Goal: Share content: Share content

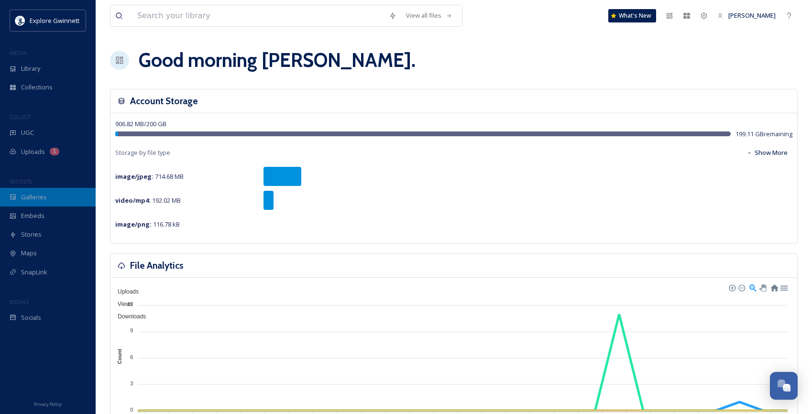
click at [34, 200] on span "Galleries" at bounding box center [34, 197] width 26 height 9
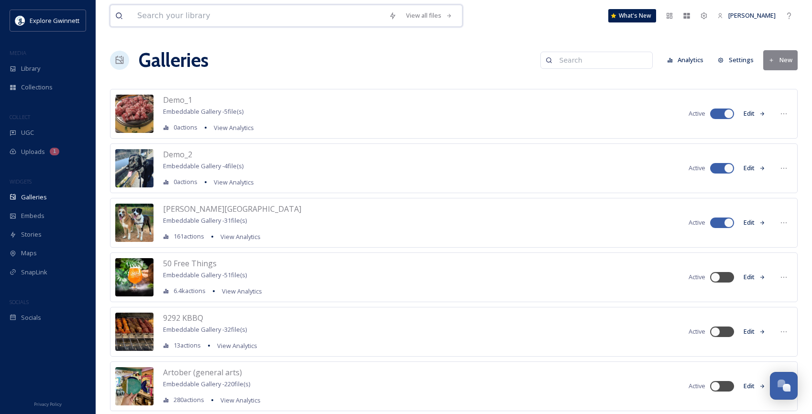
click at [184, 21] on input at bounding box center [257, 15] width 251 height 21
type input "mcdan"
click at [46, 85] on span "Collections" at bounding box center [37, 87] width 32 height 9
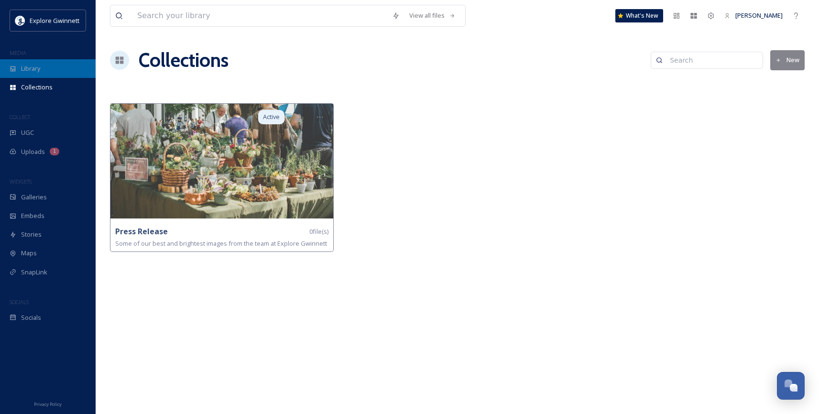
click at [51, 74] on div "Library" at bounding box center [48, 68] width 96 height 19
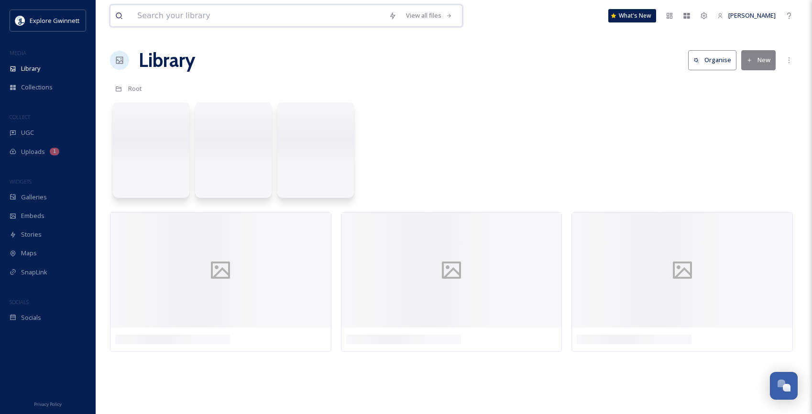
click at [170, 13] on input at bounding box center [257, 15] width 251 height 21
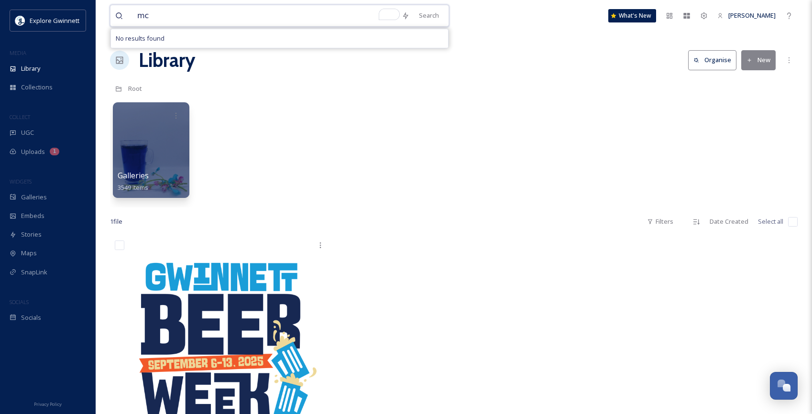
type input "m"
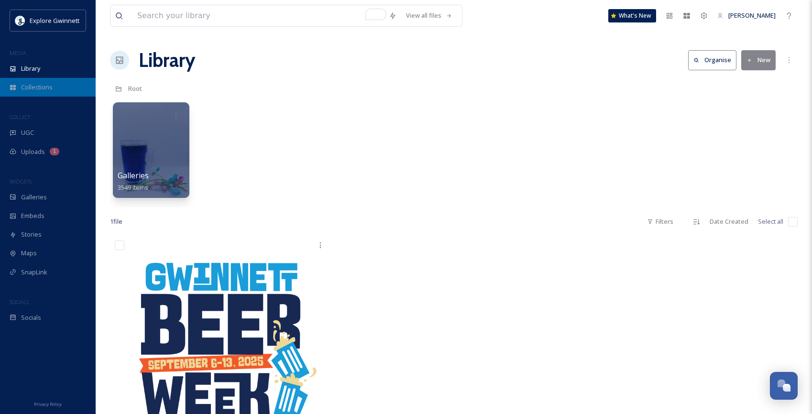
click at [55, 91] on div "Collections" at bounding box center [48, 87] width 96 height 19
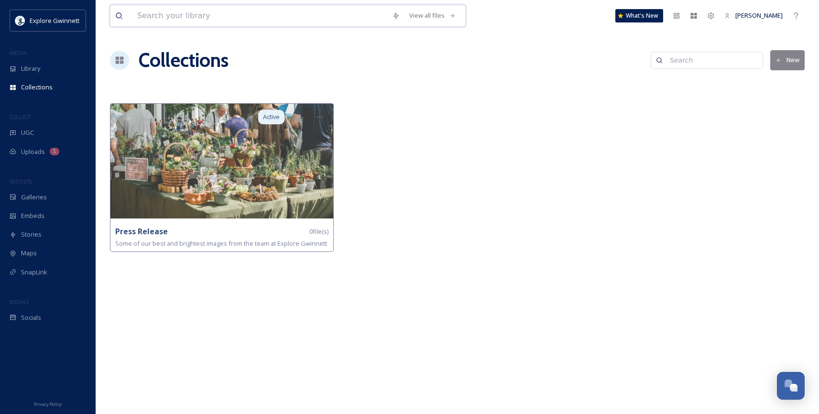
click at [230, 11] on input at bounding box center [259, 15] width 255 height 21
type input "mcdan"
click at [35, 138] on div "UGC" at bounding box center [48, 132] width 96 height 19
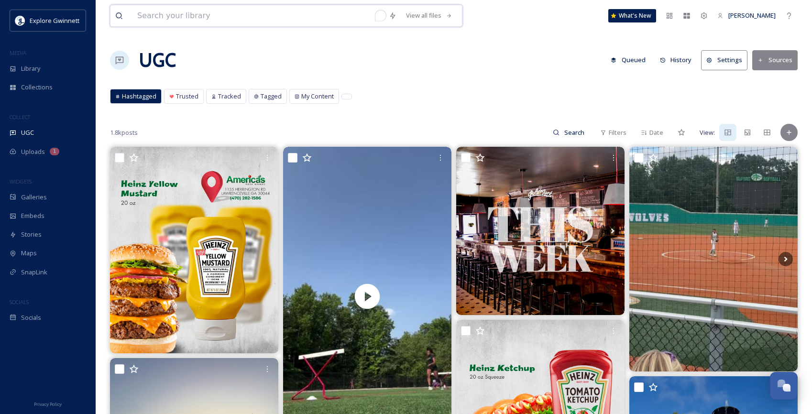
click at [222, 13] on input "To enrich screen reader interactions, please activate Accessibility in Grammarl…" at bounding box center [257, 15] width 251 height 21
type input "[PERSON_NAME][GEOGRAPHIC_DATA]"
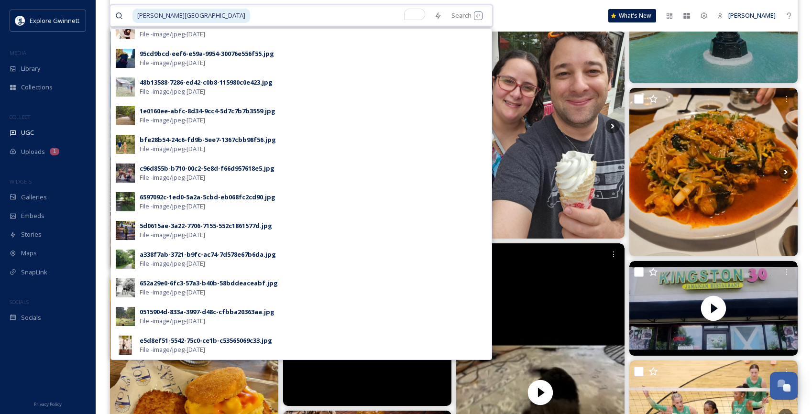
scroll to position [537, 0]
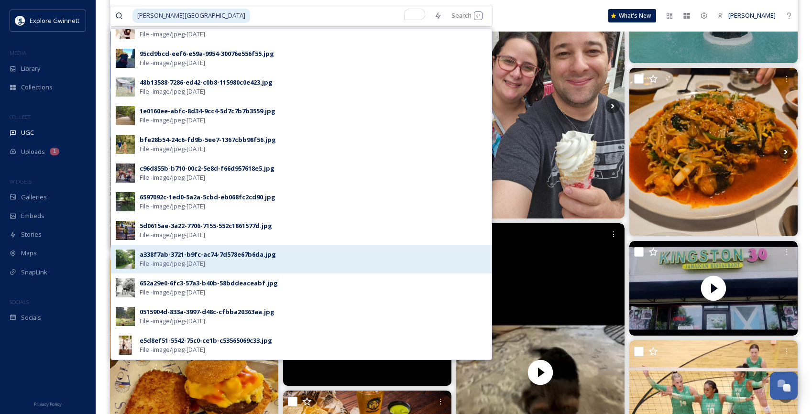
click at [228, 265] on div "a338f7ab-3721-b9fc-ac74-7d578e67b6da.jpg File - image/jpeg - [DATE]" at bounding box center [313, 259] width 347 height 18
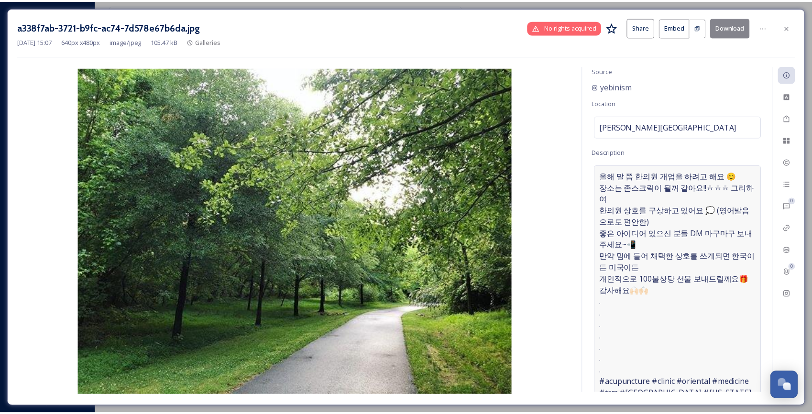
scroll to position [43, 0]
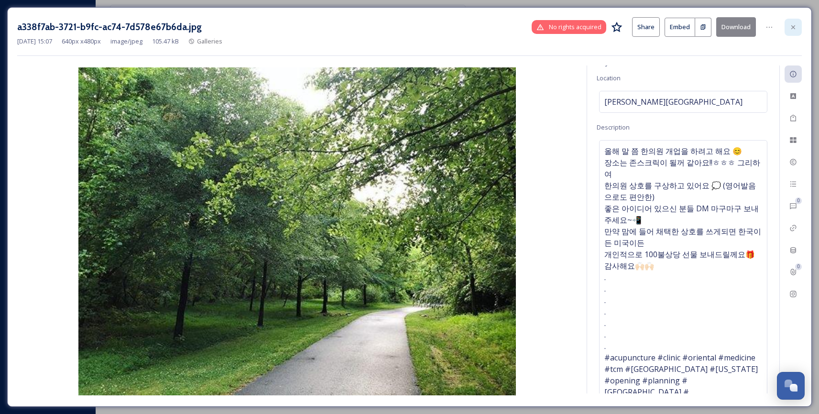
click at [798, 29] on div at bounding box center [792, 27] width 17 height 17
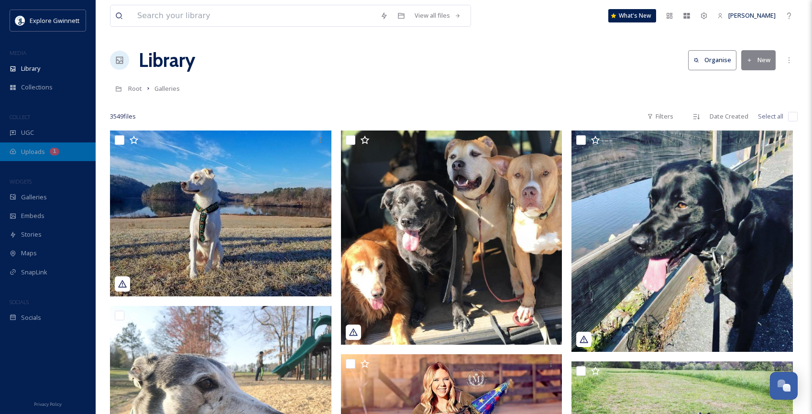
click at [34, 152] on span "Uploads" at bounding box center [33, 151] width 24 height 9
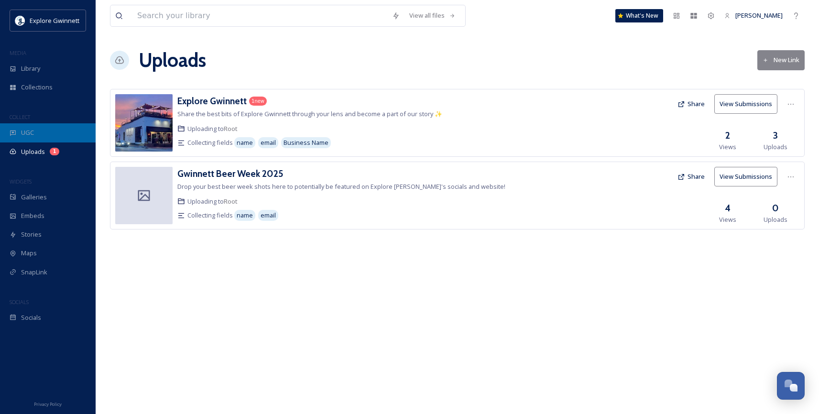
click at [36, 139] on div "UGC" at bounding box center [48, 132] width 96 height 19
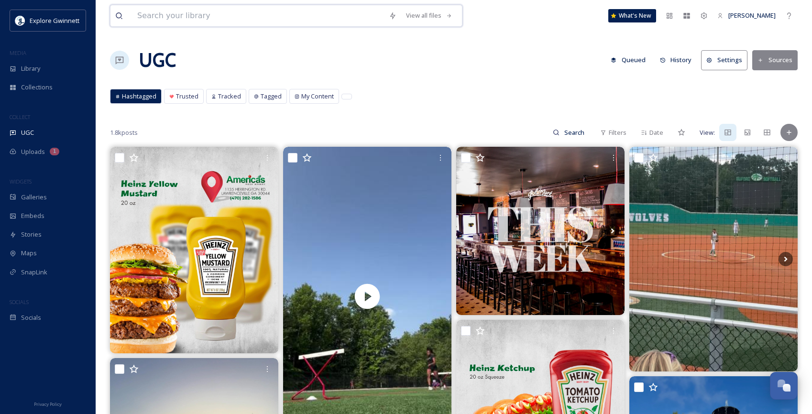
click at [202, 22] on input at bounding box center [257, 15] width 251 height 21
click at [190, 16] on input "To enrich screen reader interactions, please activate Accessibility in Grammarl…" at bounding box center [257, 15] width 251 height 21
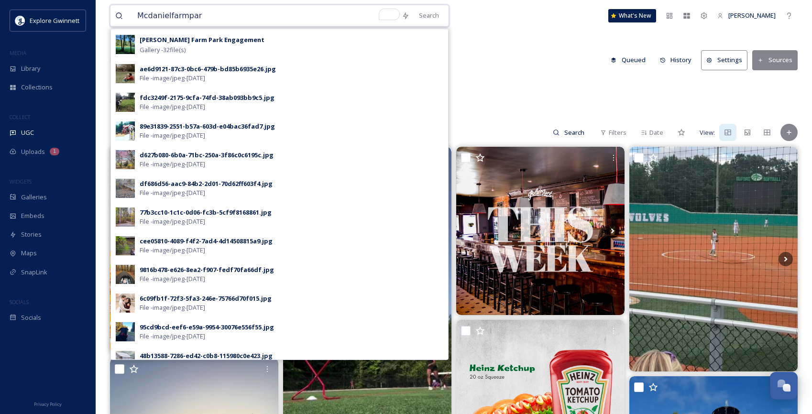
type input "Mcdanielfarmpark"
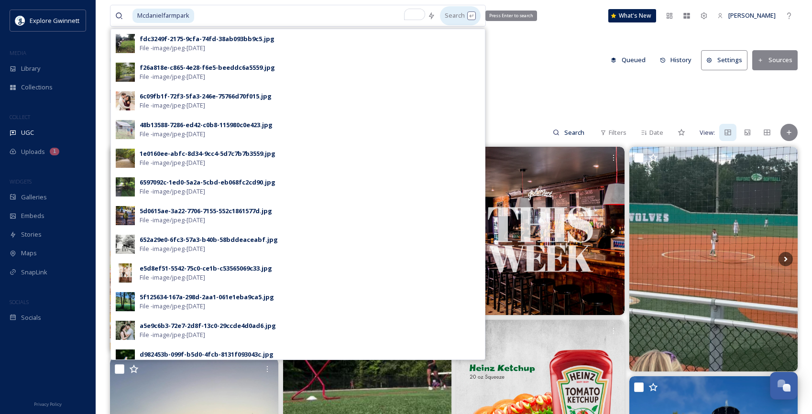
click at [478, 16] on div "Search Press Enter to search" at bounding box center [460, 15] width 41 height 19
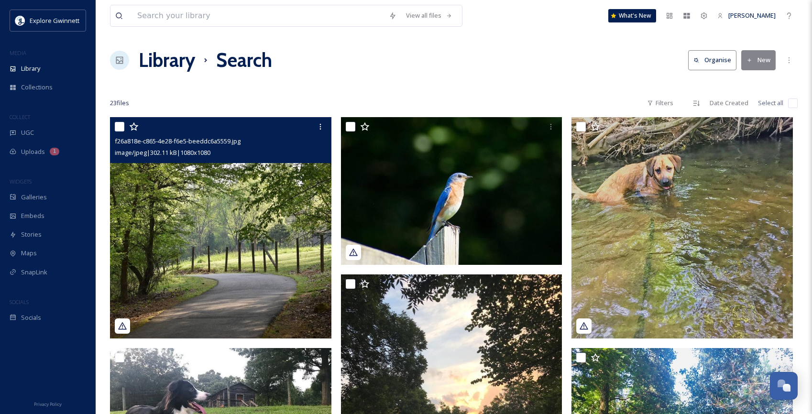
click at [243, 227] on img at bounding box center [220, 227] width 221 height 221
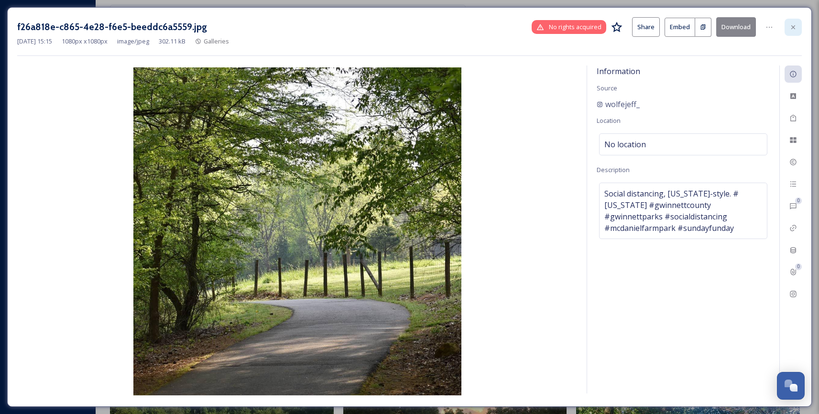
click at [796, 28] on icon at bounding box center [793, 27] width 8 height 8
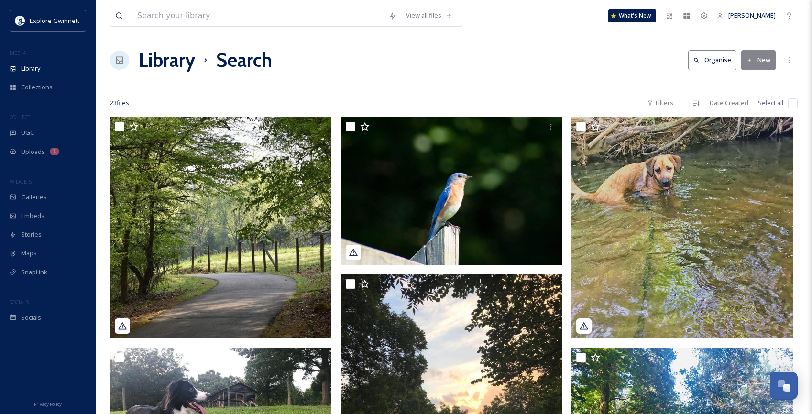
click at [789, 101] on input "checkbox" at bounding box center [793, 103] width 10 height 10
checkbox input "true"
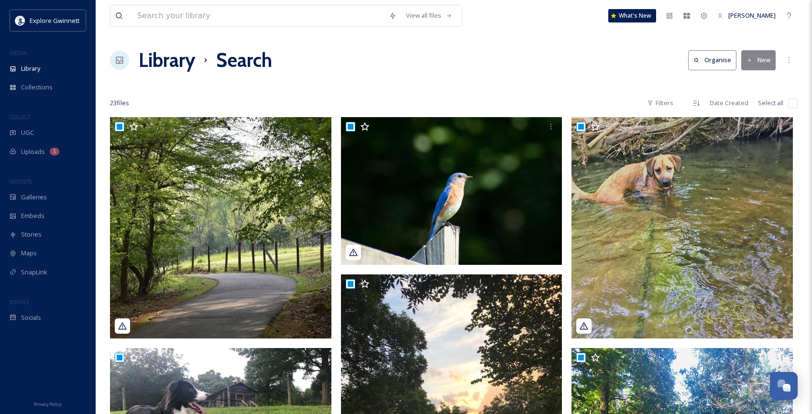
checkbox input "true"
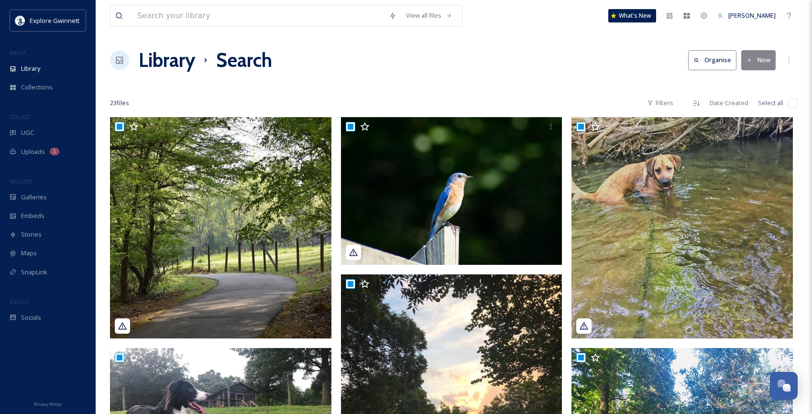
checkbox input "true"
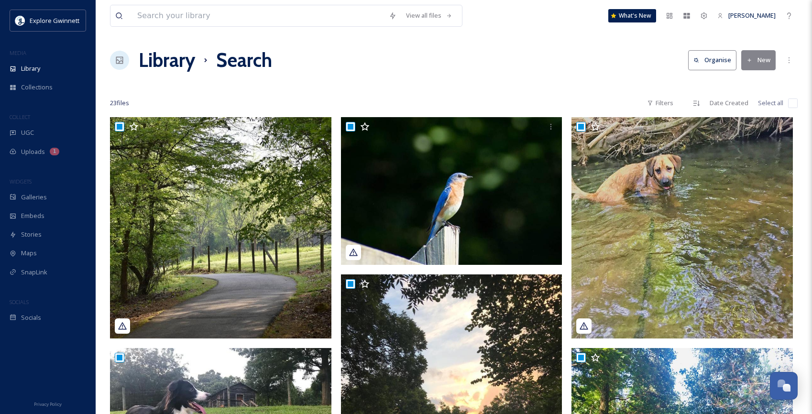
checkbox input "true"
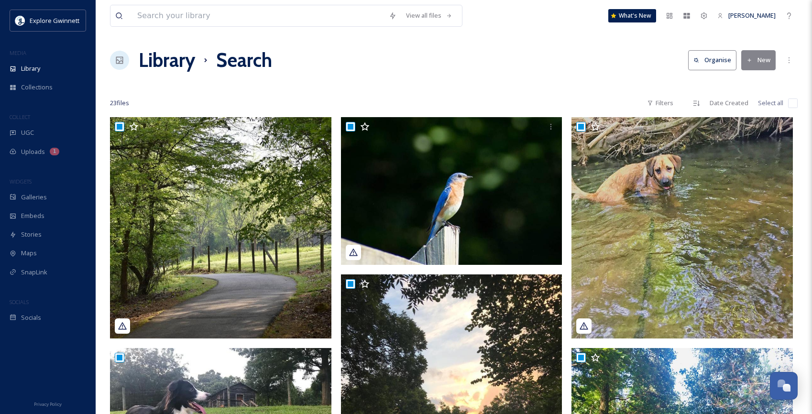
checkbox input "true"
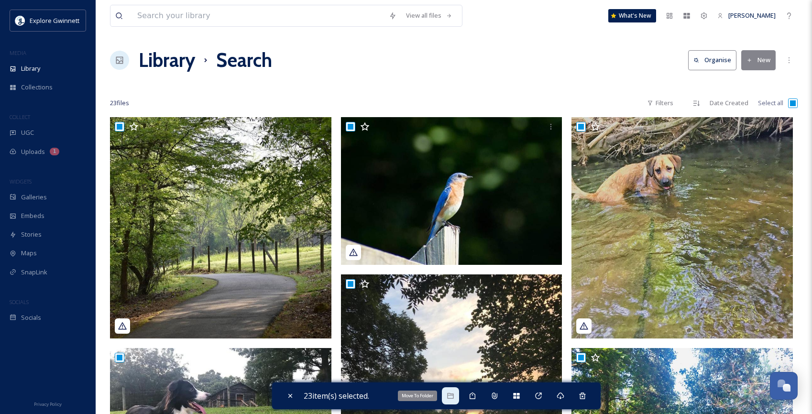
click at [459, 398] on div "Move To Folder" at bounding box center [450, 395] width 17 height 17
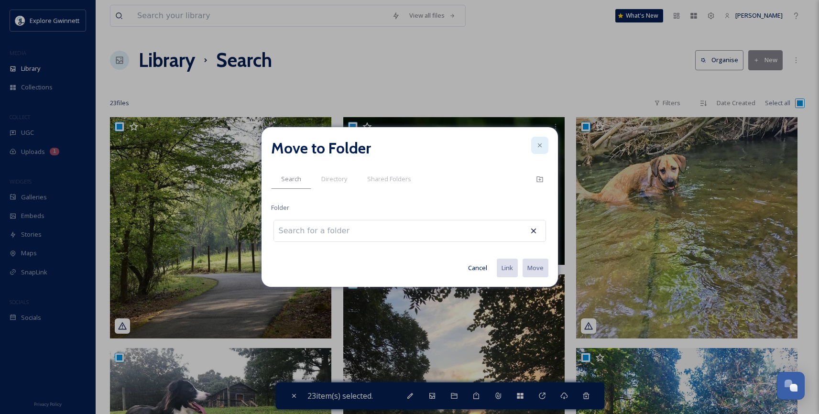
click at [541, 148] on icon at bounding box center [540, 145] width 8 height 8
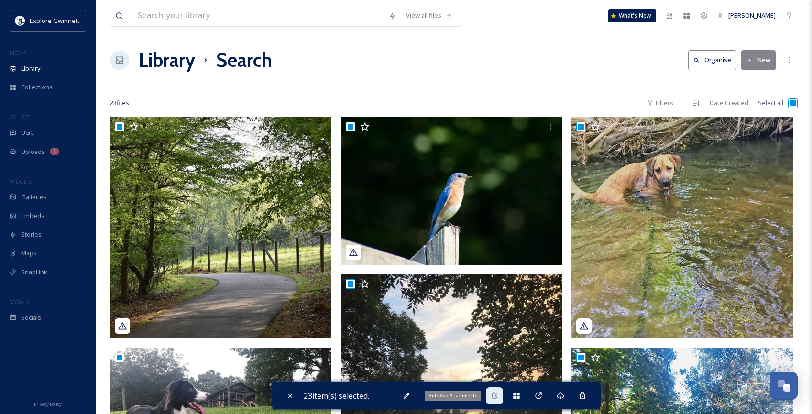
click at [492, 399] on div "Bulk Add Attachments" at bounding box center [494, 395] width 17 height 17
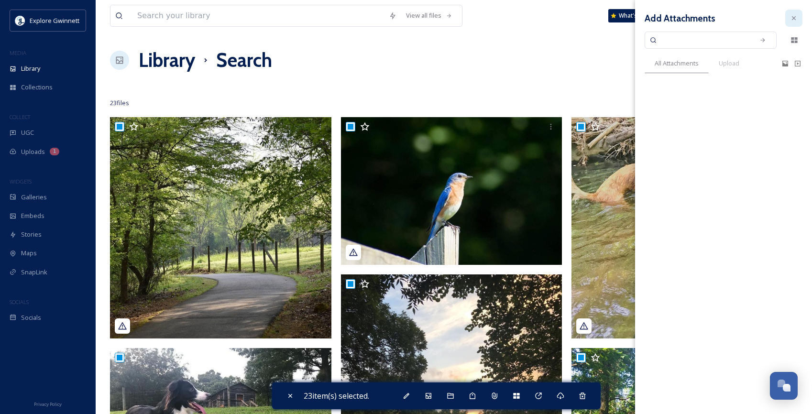
click at [793, 19] on icon at bounding box center [794, 18] width 8 height 8
checkbox input "false"
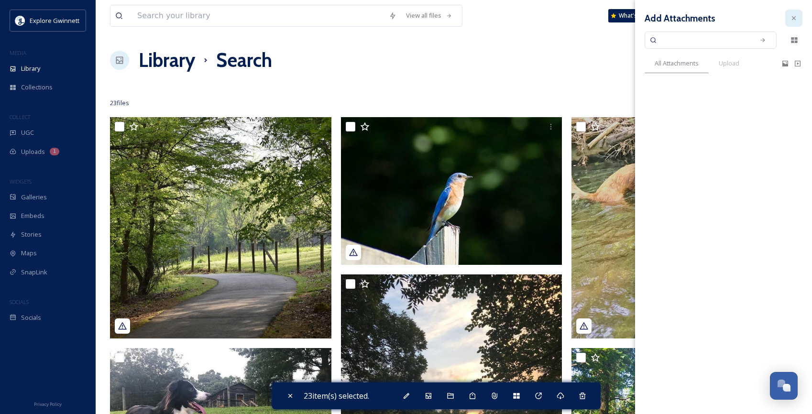
checkbox input "false"
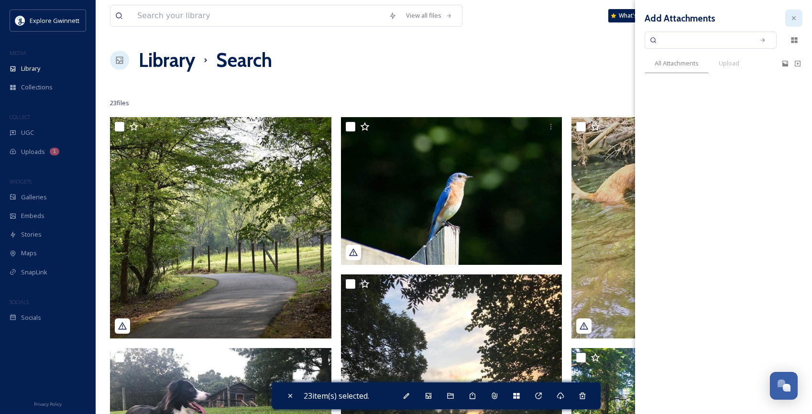
checkbox input "false"
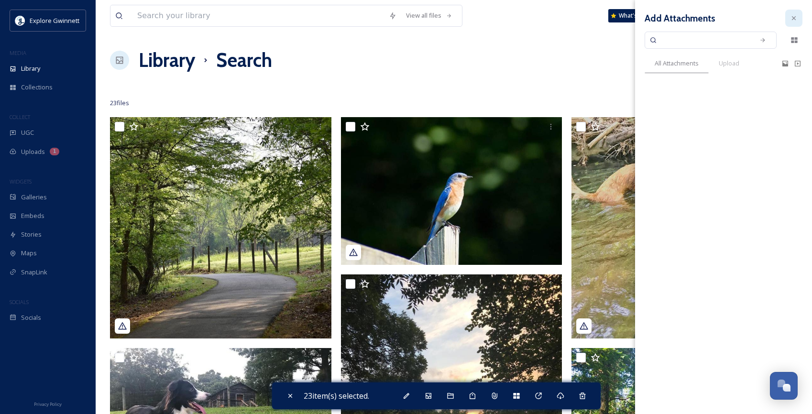
checkbox input "false"
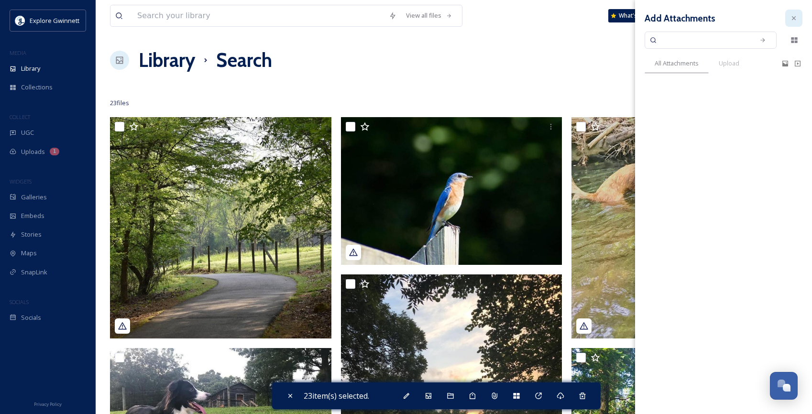
checkbox input "false"
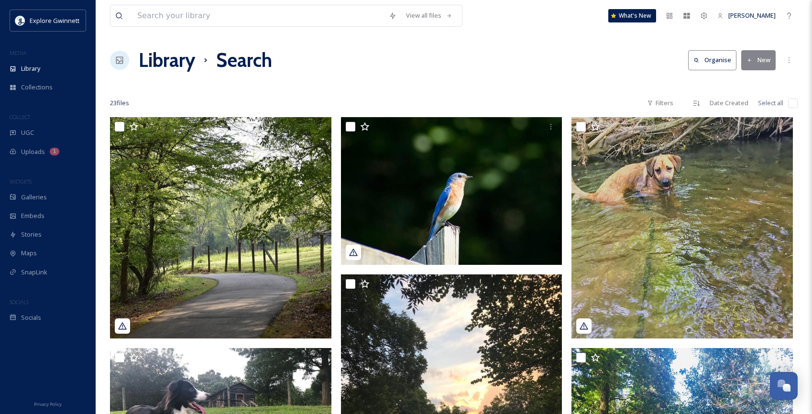
click at [796, 100] on input "checkbox" at bounding box center [793, 103] width 10 height 10
checkbox input "true"
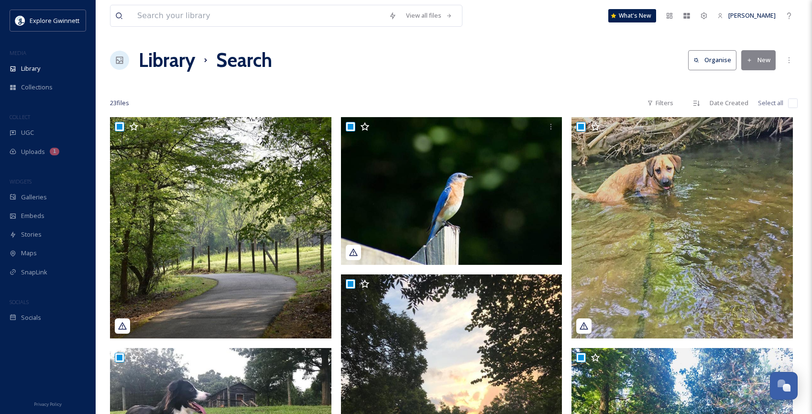
checkbox input "true"
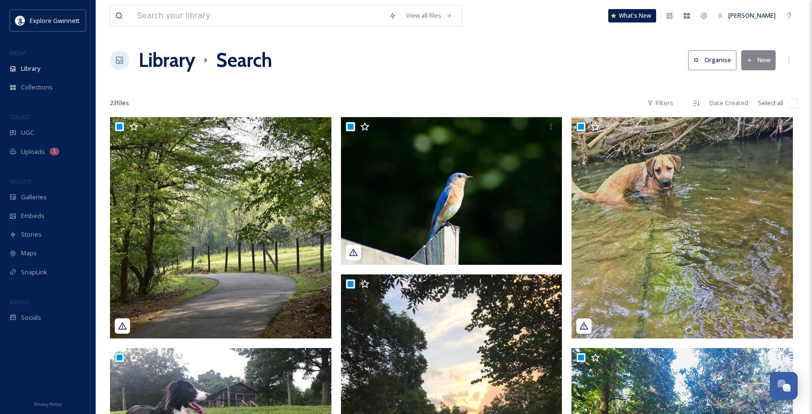
checkbox input "true"
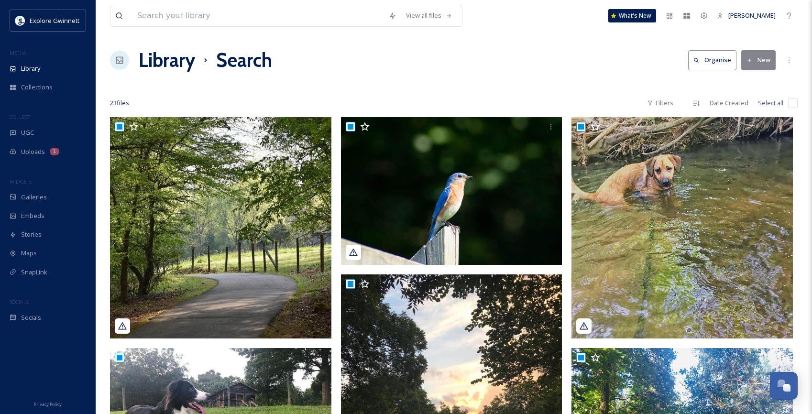
checkbox input "true"
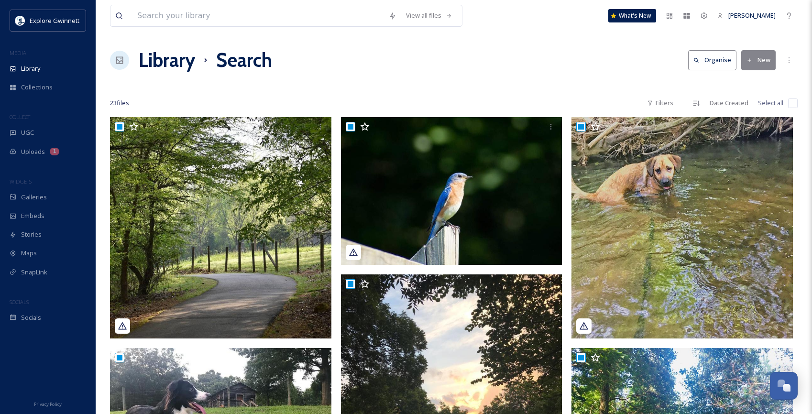
checkbox input "true"
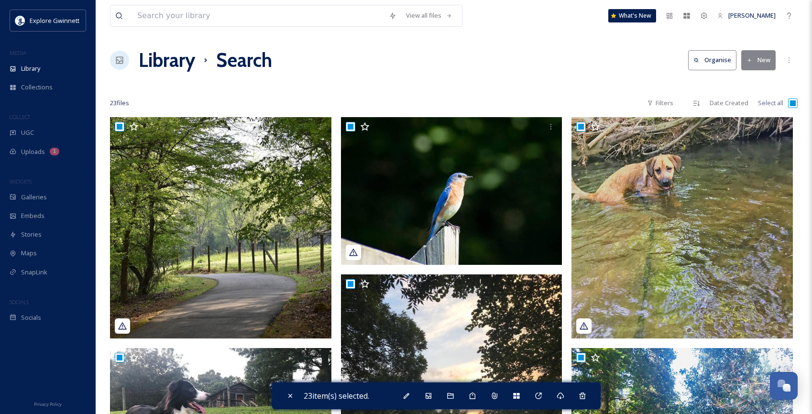
click at [794, 103] on input "checkbox" at bounding box center [793, 103] width 10 height 10
checkbox input "false"
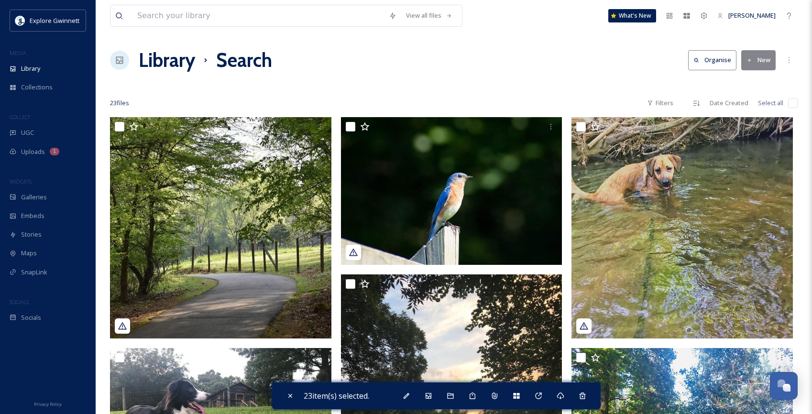
checkbox input "false"
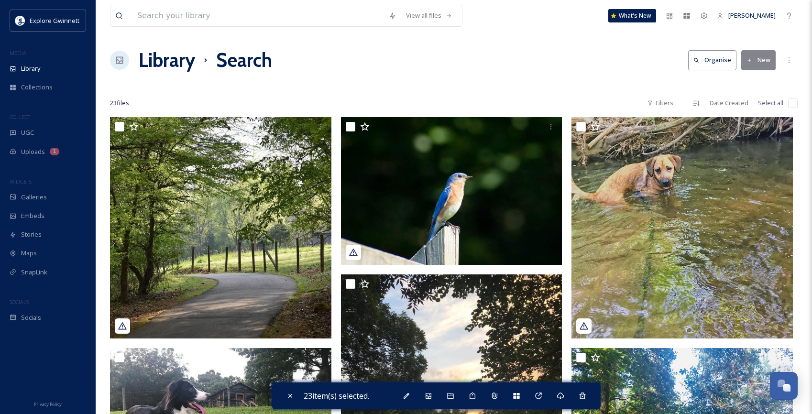
checkbox input "false"
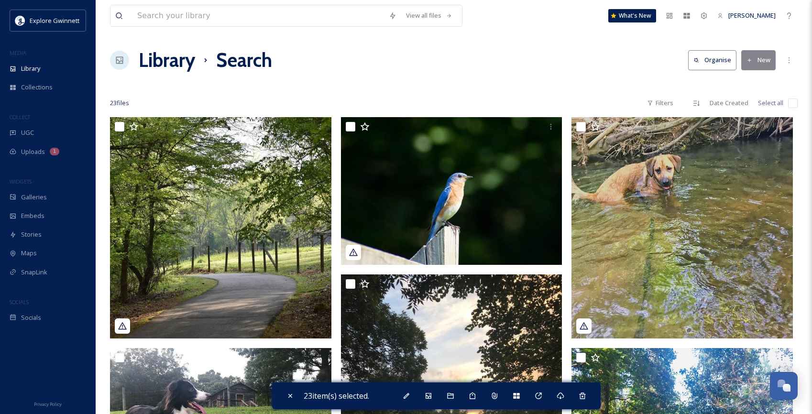
checkbox input "false"
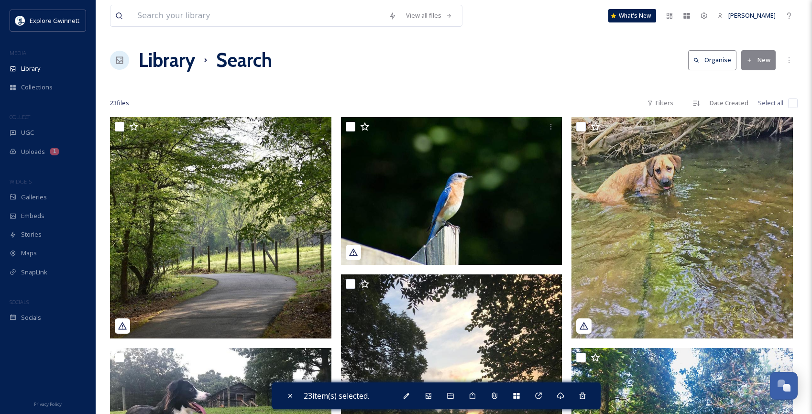
checkbox input "false"
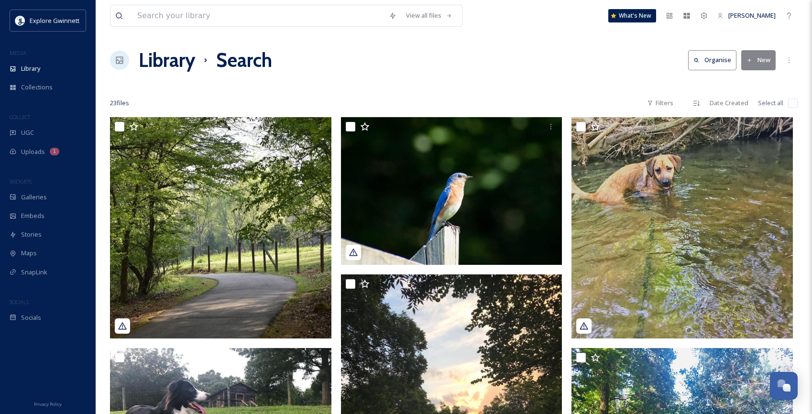
click at [794, 103] on input "checkbox" at bounding box center [793, 103] width 10 height 10
checkbox input "true"
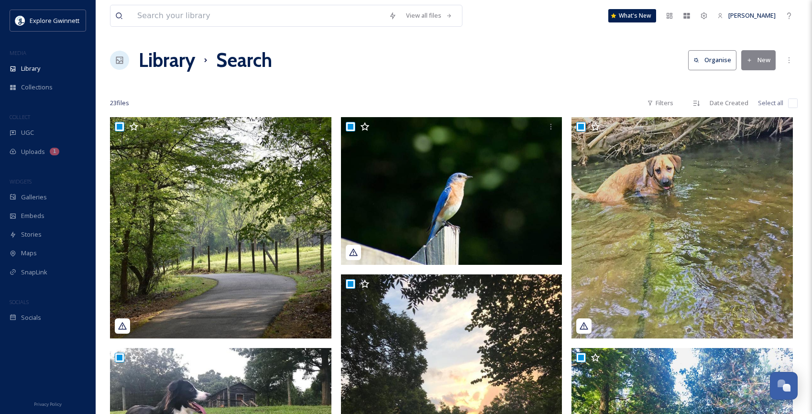
checkbox input "true"
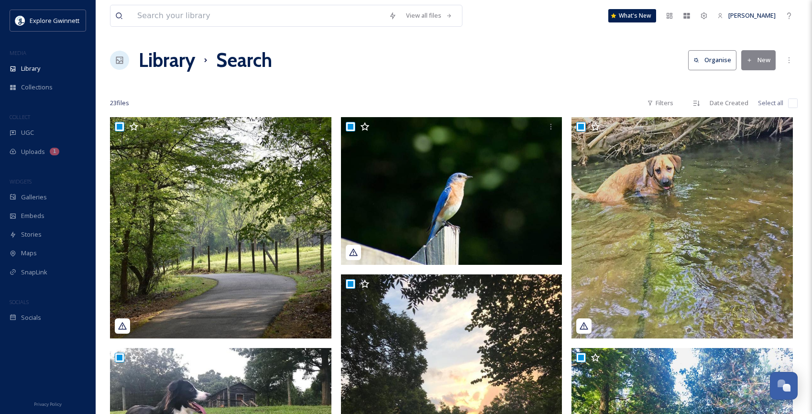
checkbox input "true"
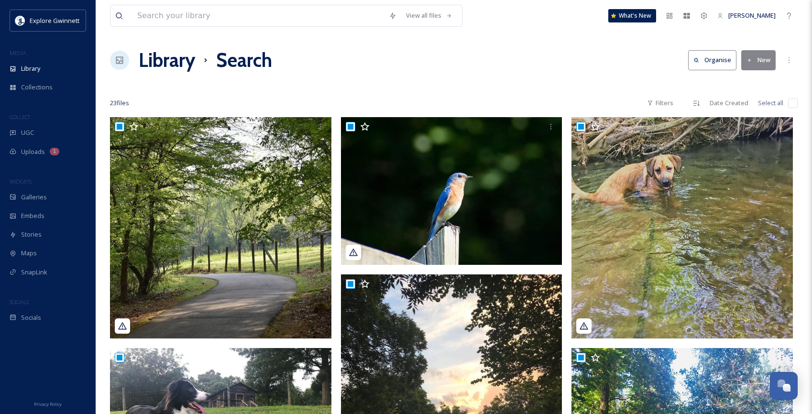
checkbox input "true"
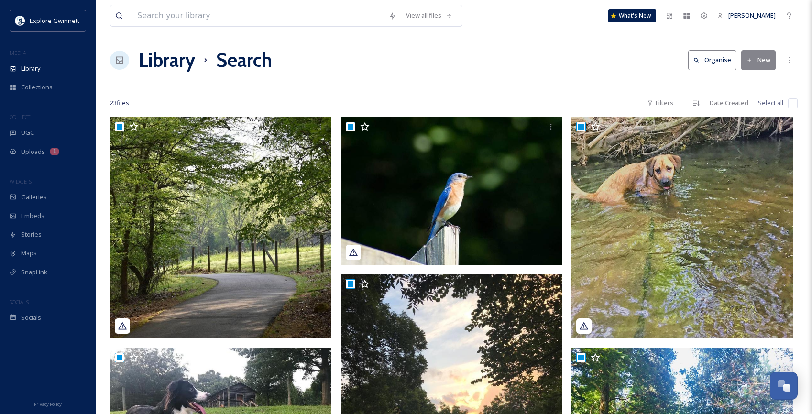
checkbox input "true"
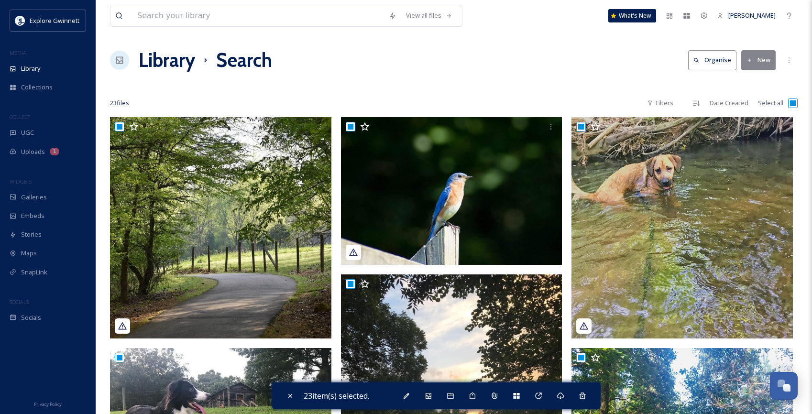
click at [764, 62] on button "New" at bounding box center [758, 60] width 34 height 20
click at [640, 58] on div "Library Search Organise New" at bounding box center [453, 60] width 687 height 29
click at [428, 400] on div "Add to Gallery" at bounding box center [428, 395] width 17 height 17
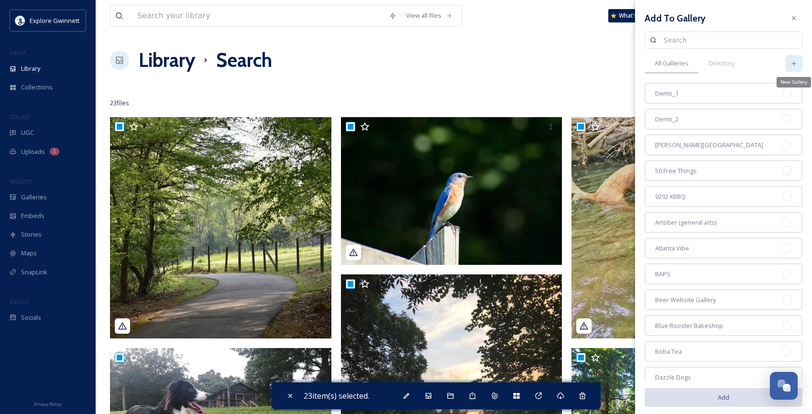
click at [790, 60] on icon at bounding box center [794, 64] width 8 height 8
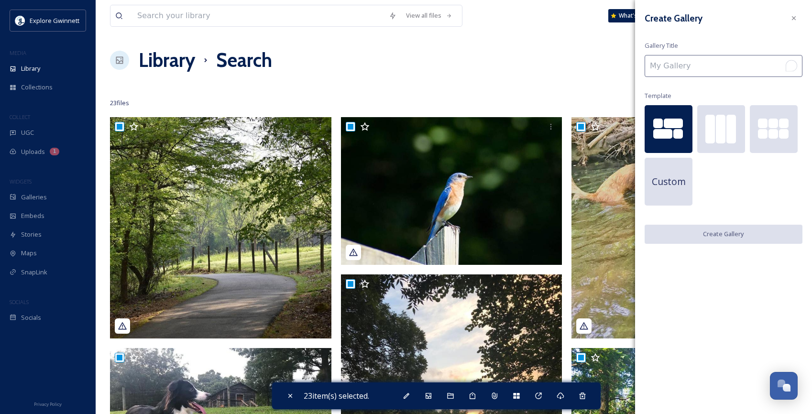
click at [713, 65] on input "To enrich screen reader interactions, please activate Accessibility in Grammarl…" at bounding box center [723, 66] width 158 height 22
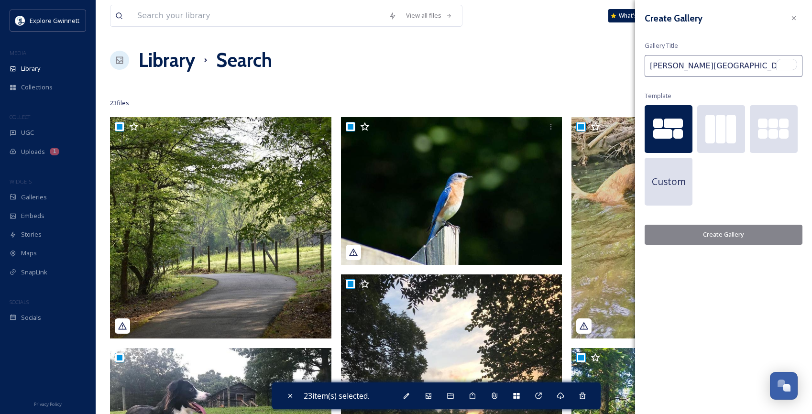
type input "[PERSON_NAME][GEOGRAPHIC_DATA]"
click at [732, 240] on button "Create Gallery" at bounding box center [723, 235] width 158 height 20
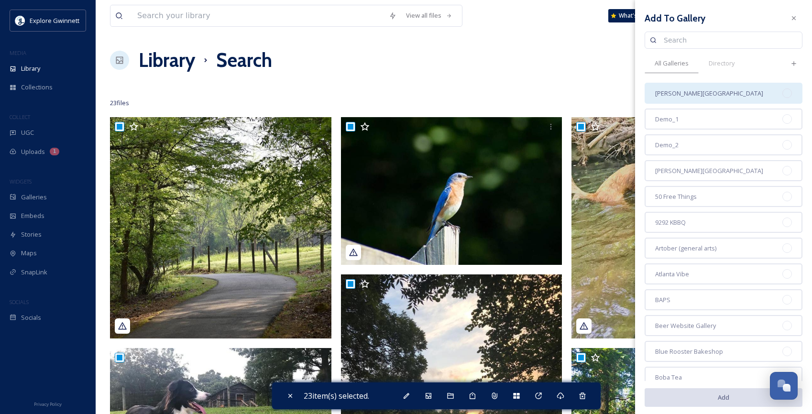
click at [699, 99] on div "[PERSON_NAME][GEOGRAPHIC_DATA]" at bounding box center [723, 93] width 158 height 21
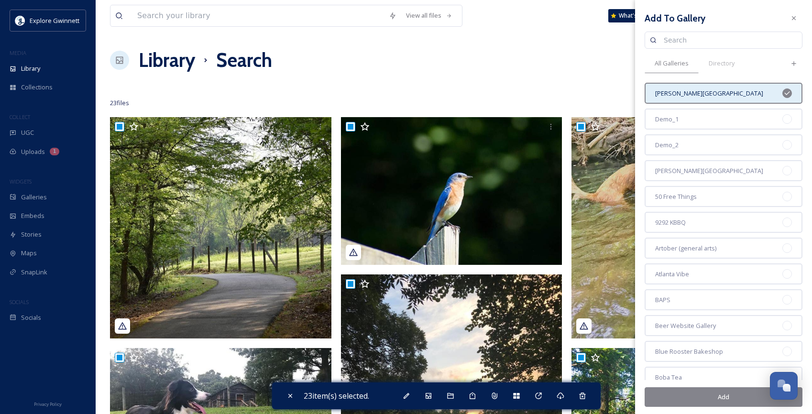
click at [743, 397] on button "Add" at bounding box center [723, 397] width 158 height 20
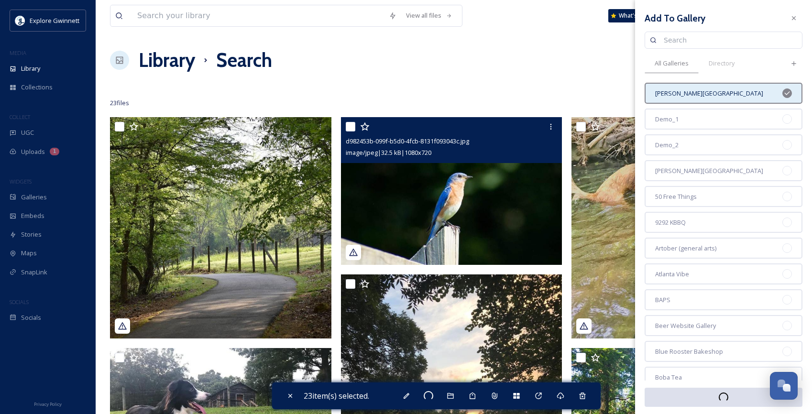
checkbox input "false"
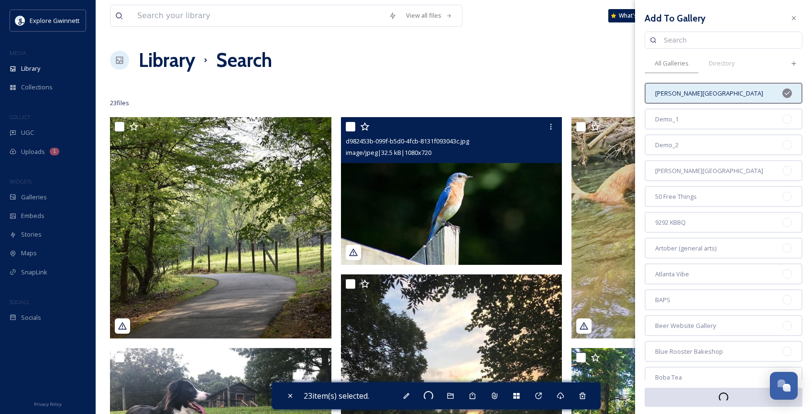
checkbox input "false"
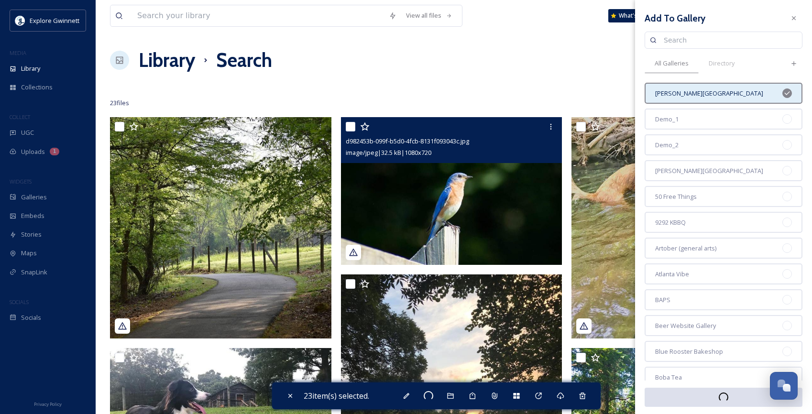
checkbox input "false"
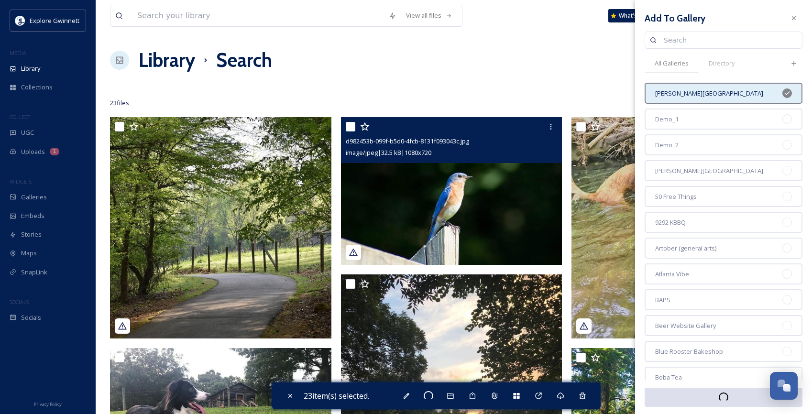
checkbox input "false"
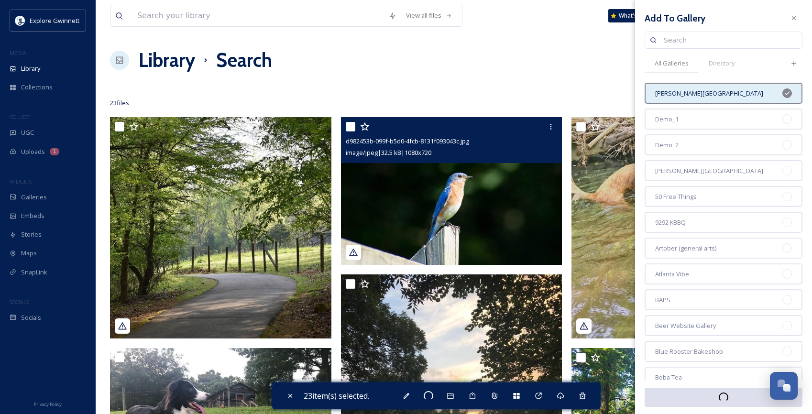
checkbox input "false"
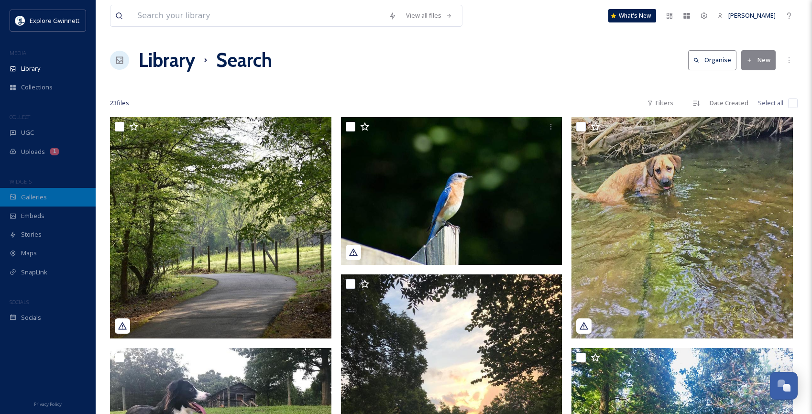
click at [37, 196] on span "Galleries" at bounding box center [34, 197] width 26 height 9
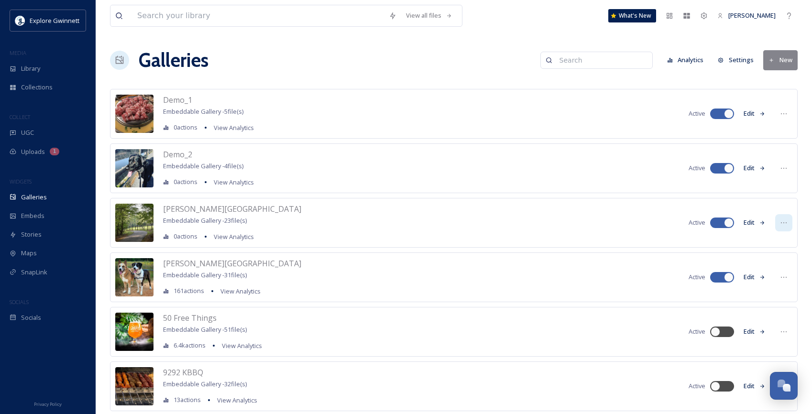
click at [786, 225] on icon at bounding box center [784, 223] width 8 height 8
click at [779, 275] on div "Embed Gallery" at bounding box center [765, 280] width 52 height 19
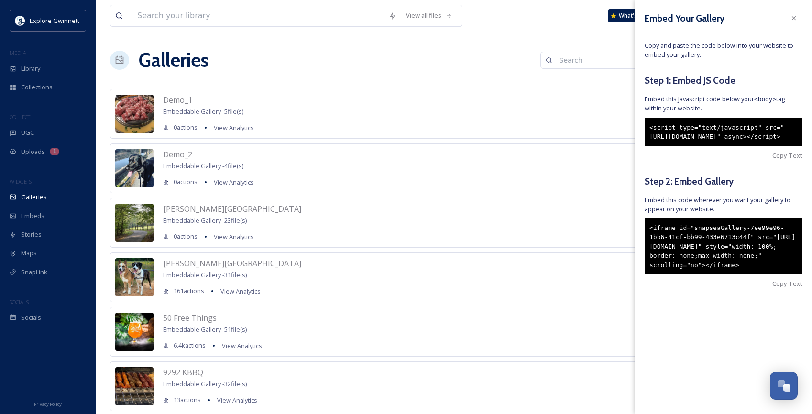
click at [679, 262] on div "<iframe id="snapseaGallery-7ee99e96-1bb6-41cf-bb99-433e6713c44f" src="[URL][DOM…" at bounding box center [723, 246] width 158 height 56
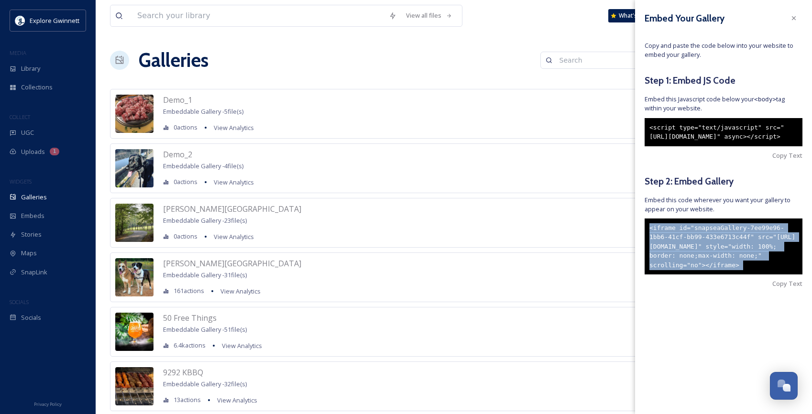
click at [679, 262] on div "<iframe id="snapseaGallery-7ee99e96-1bb6-41cf-bb99-433e6713c44f" src="[URL][DOM…" at bounding box center [723, 246] width 158 height 56
copy div "<iframe id="snapseaGallery-7ee99e96-1bb6-41cf-bb99-433e6713c44f" src="[URL][DOM…"
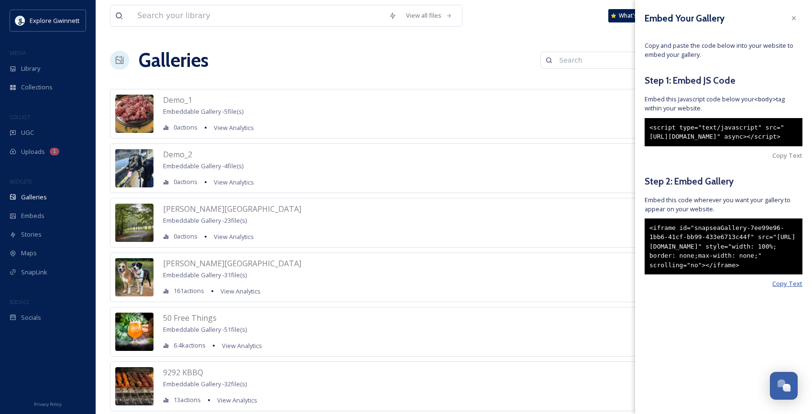
click at [798, 288] on span "Copy Text" at bounding box center [787, 283] width 30 height 9
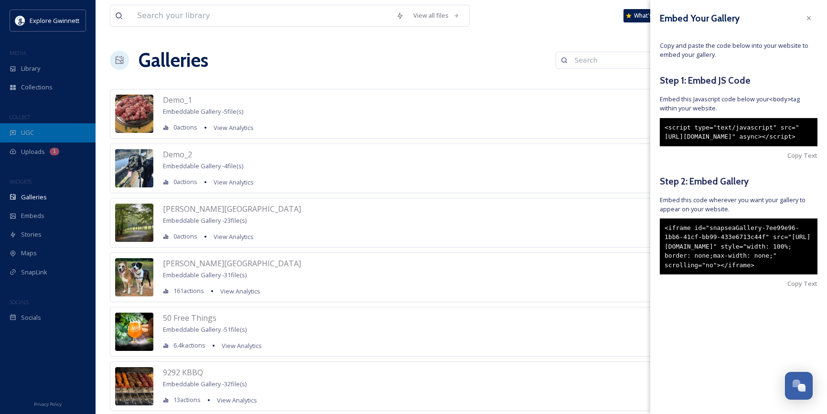
click at [18, 131] on div "UGC" at bounding box center [48, 132] width 96 height 19
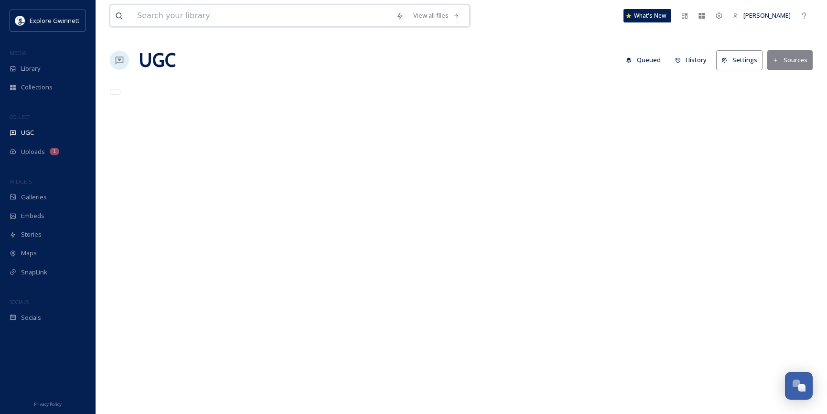
click at [198, 14] on input at bounding box center [261, 15] width 259 height 21
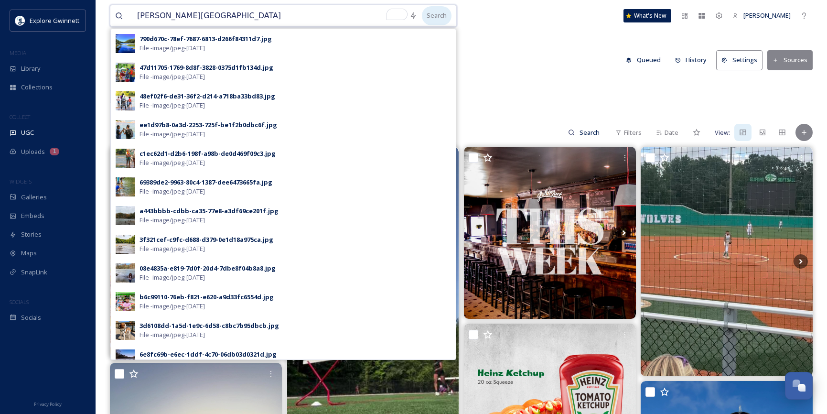
type input "[PERSON_NAME][GEOGRAPHIC_DATA]"
click at [445, 16] on div "Search" at bounding box center [437, 15] width 30 height 19
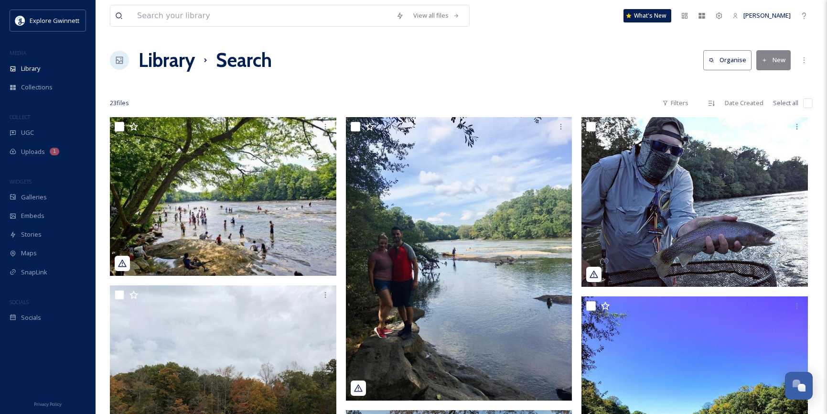
click at [809, 103] on input "checkbox" at bounding box center [808, 103] width 10 height 10
checkbox input "true"
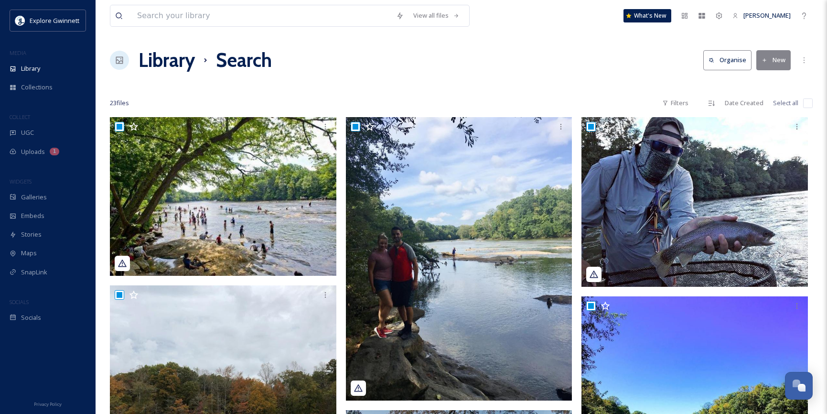
checkbox input "true"
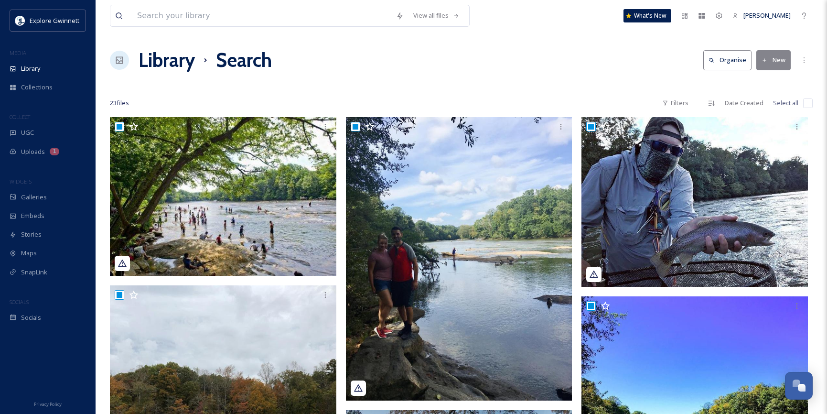
checkbox input "true"
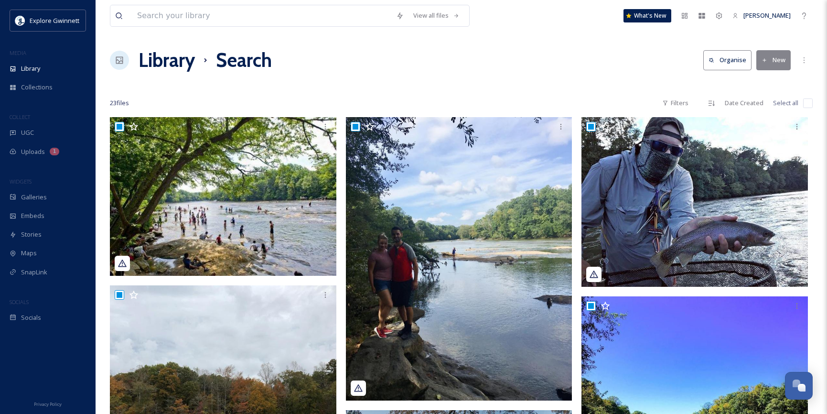
checkbox input "true"
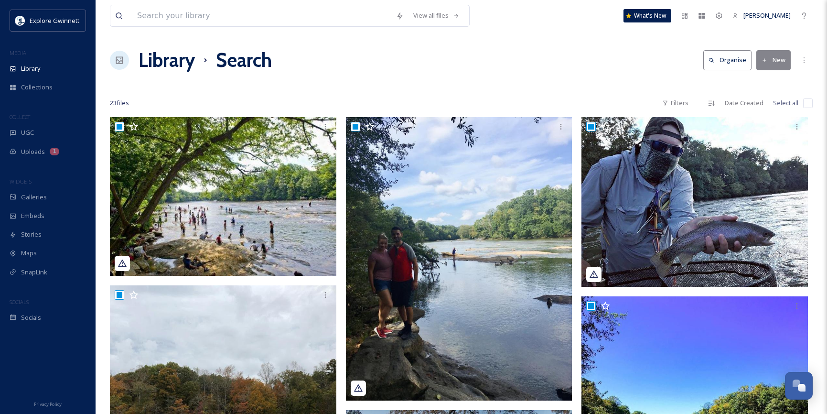
checkbox input "true"
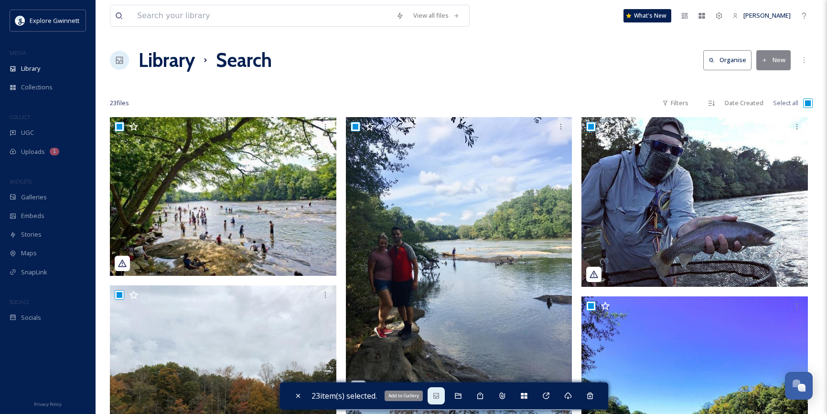
click at [440, 396] on icon at bounding box center [437, 396] width 8 height 8
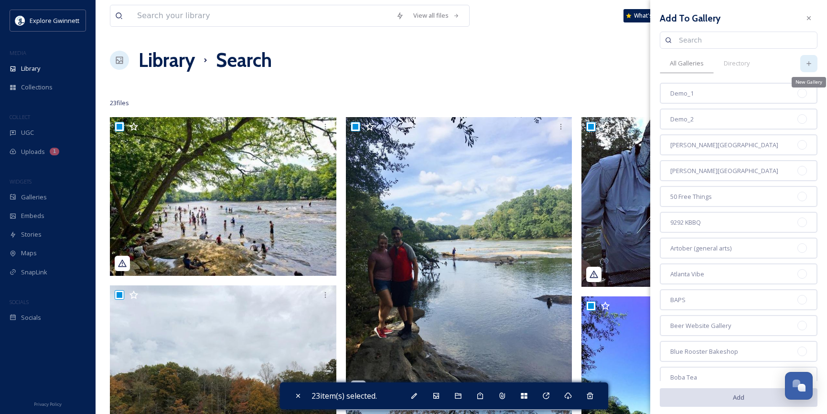
click at [805, 61] on icon at bounding box center [809, 64] width 8 height 8
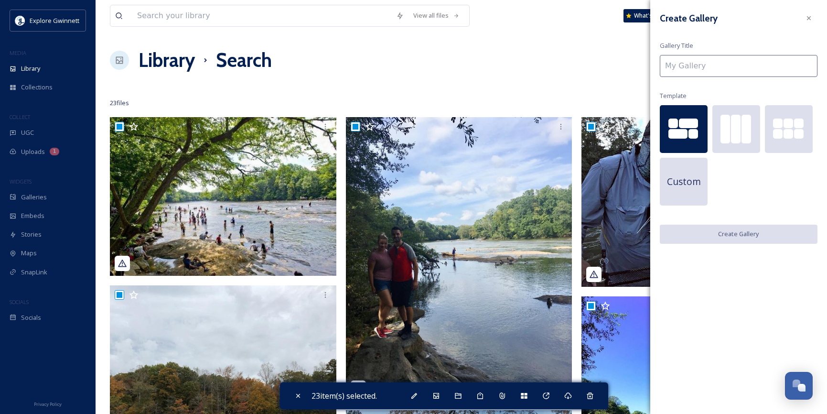
click at [716, 68] on input at bounding box center [739, 66] width 158 height 22
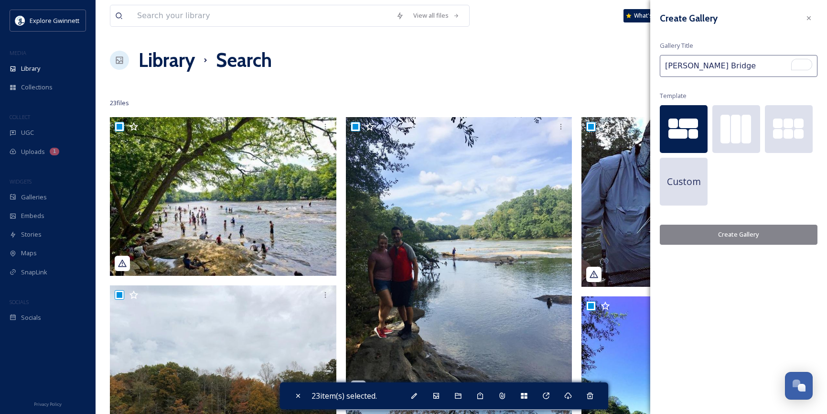
type input "[PERSON_NAME] Bridge"
click at [755, 236] on button "Create Gallery" at bounding box center [739, 235] width 158 height 20
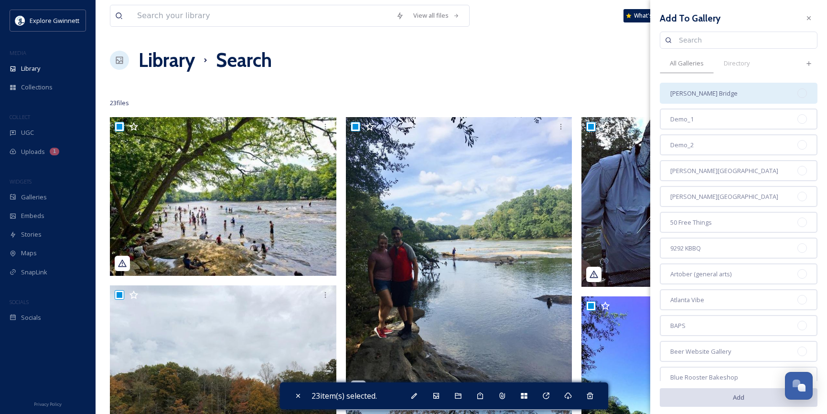
click at [729, 84] on div "[PERSON_NAME] Bridge" at bounding box center [739, 93] width 158 height 21
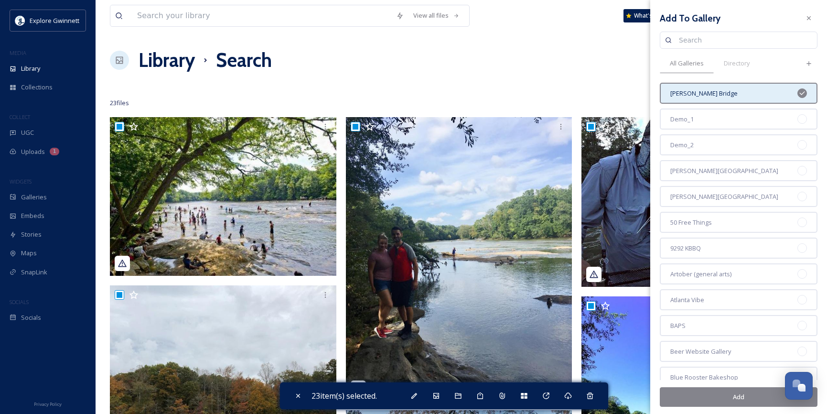
click at [743, 391] on button "Add" at bounding box center [739, 397] width 158 height 20
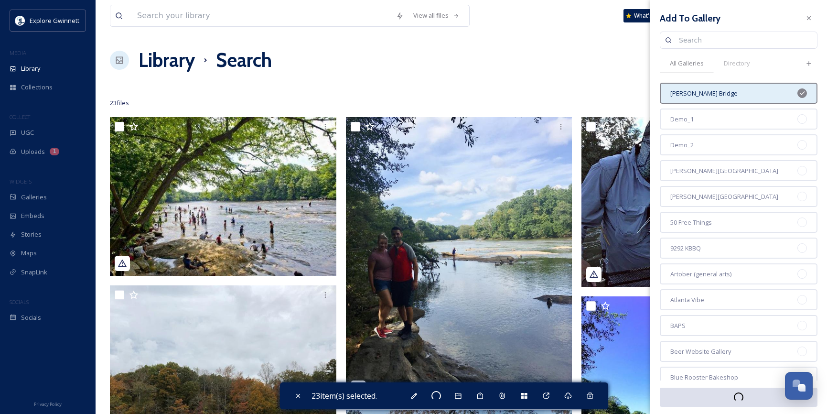
checkbox input "false"
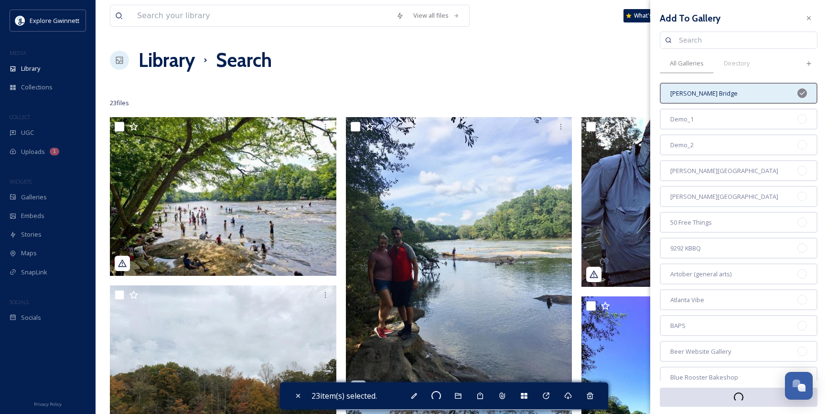
checkbox input "false"
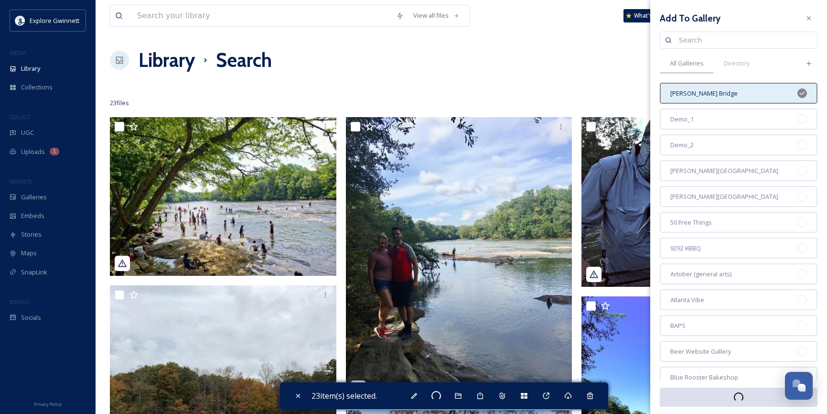
checkbox input "false"
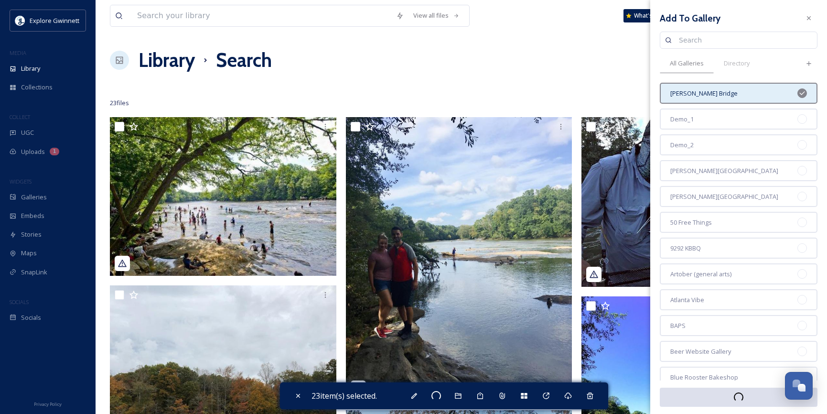
checkbox input "false"
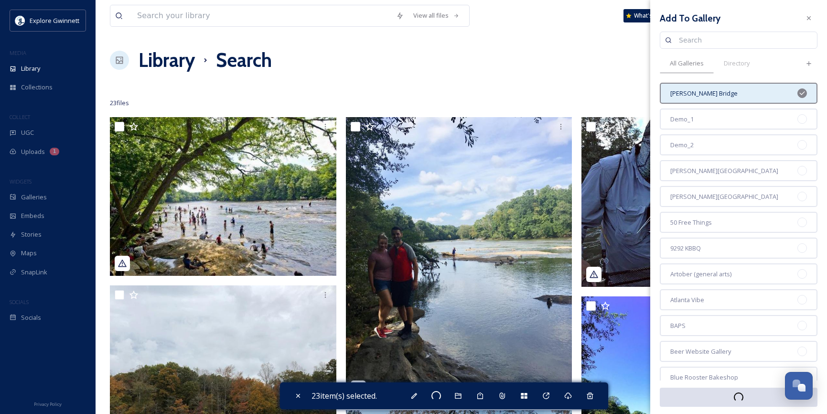
checkbox input "false"
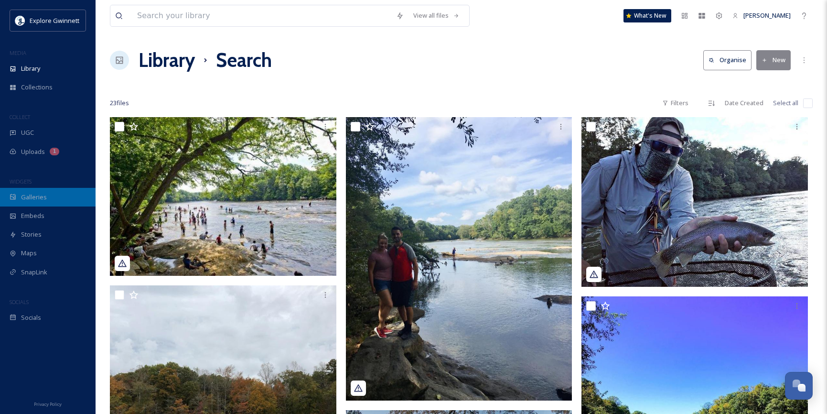
click at [59, 200] on div "Galleries" at bounding box center [48, 197] width 96 height 19
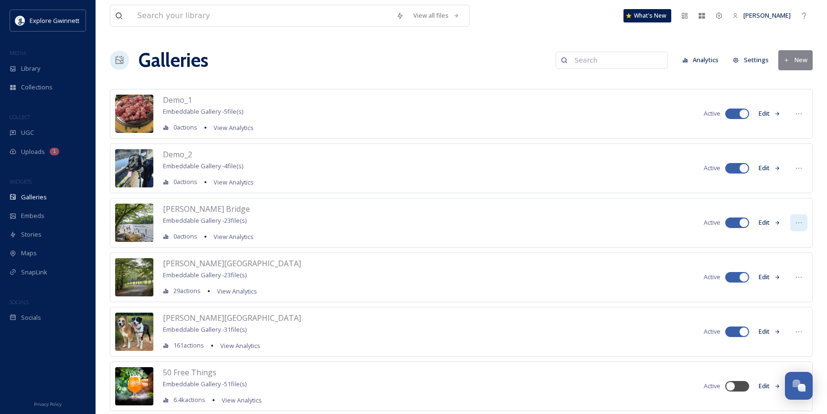
click at [796, 224] on icon at bounding box center [799, 223] width 8 height 8
click at [789, 283] on span "Embed Gallery" at bounding box center [781, 280] width 42 height 9
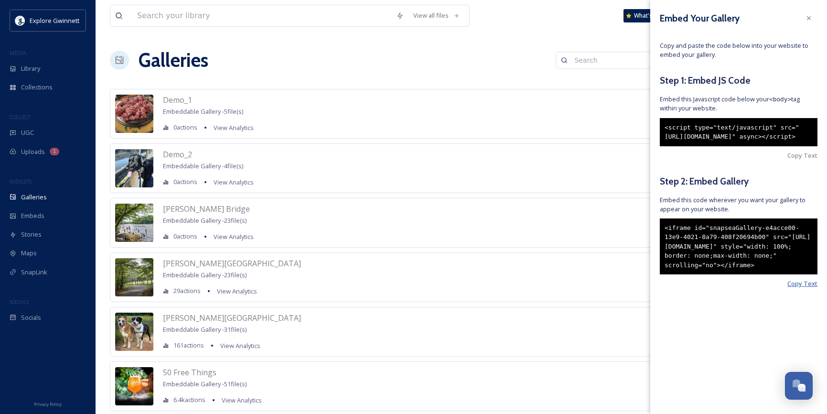
click at [800, 288] on span "Copy Text" at bounding box center [803, 283] width 30 height 9
click at [30, 135] on span "UGC" at bounding box center [27, 132] width 13 height 9
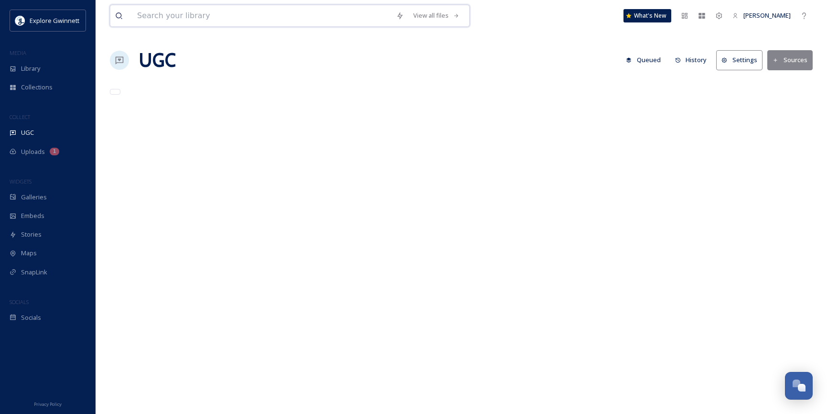
click at [243, 17] on input at bounding box center [261, 15] width 259 height 21
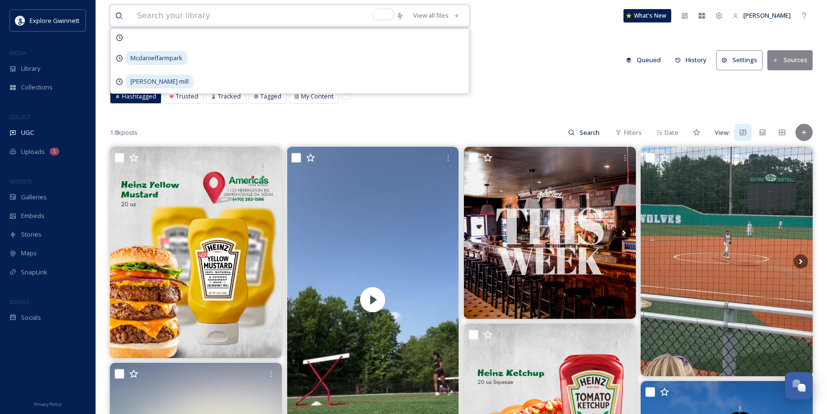
paste input "[PERSON_NAME][GEOGRAPHIC_DATA]"
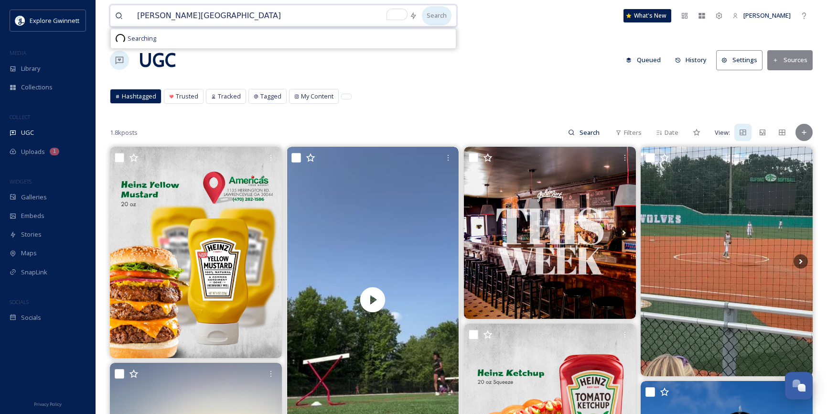
type input "[PERSON_NAME][GEOGRAPHIC_DATA]"
click at [452, 16] on div "Search" at bounding box center [437, 15] width 30 height 19
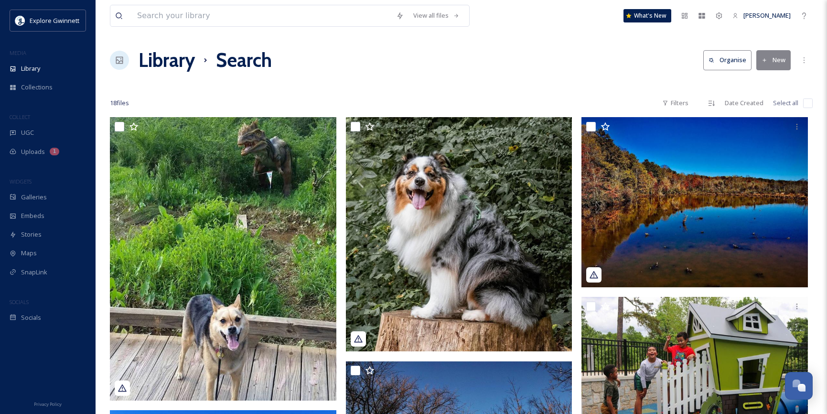
click at [807, 101] on input "checkbox" at bounding box center [808, 103] width 10 height 10
checkbox input "true"
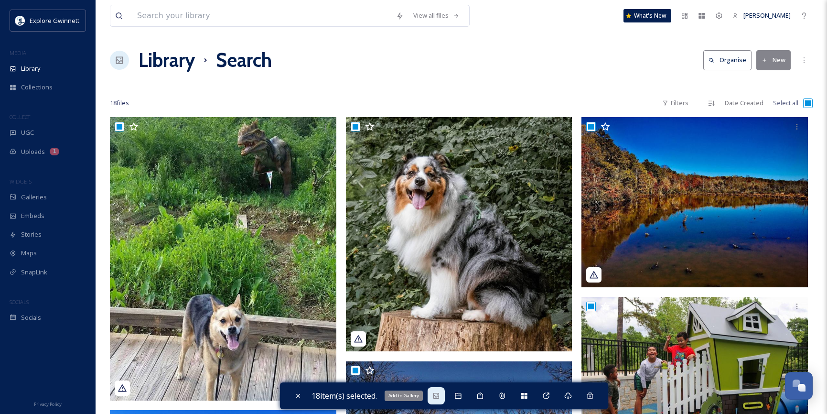
click at [444, 398] on div "Add to Gallery" at bounding box center [436, 395] width 17 height 17
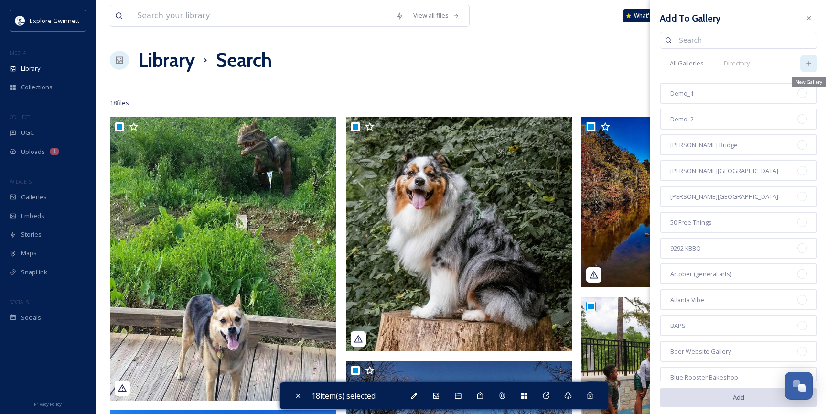
click at [805, 65] on icon at bounding box center [809, 64] width 8 height 8
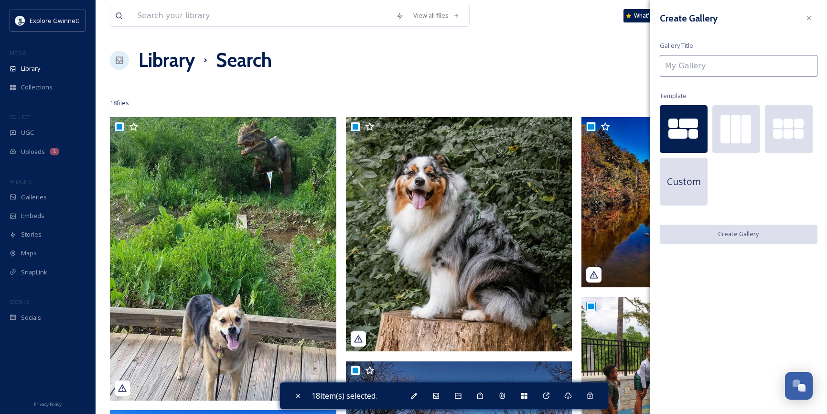
click at [746, 65] on input at bounding box center [739, 66] width 158 height 22
paste input "[PERSON_NAME][GEOGRAPHIC_DATA]"
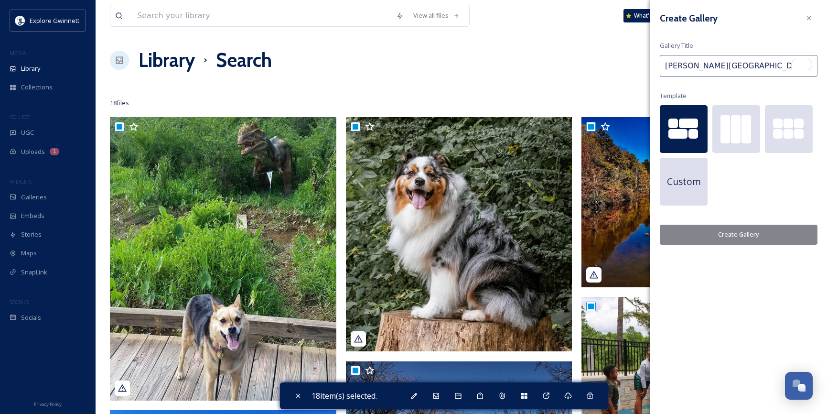
click at [733, 233] on button "Create Gallery" at bounding box center [739, 235] width 158 height 20
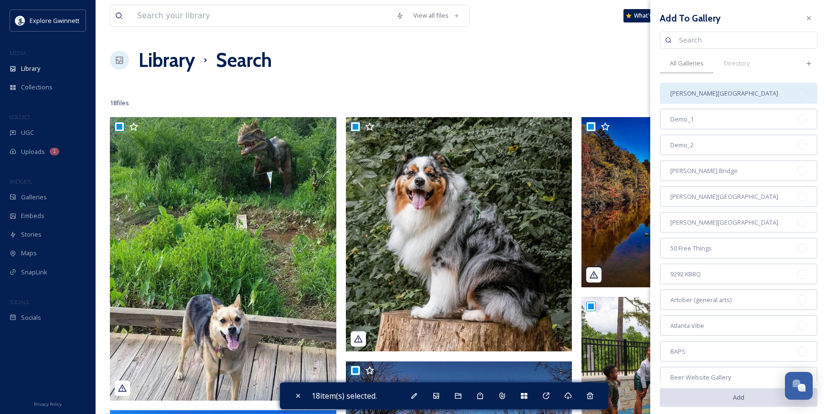
click at [749, 98] on div "[PERSON_NAME][GEOGRAPHIC_DATA]" at bounding box center [739, 93] width 158 height 21
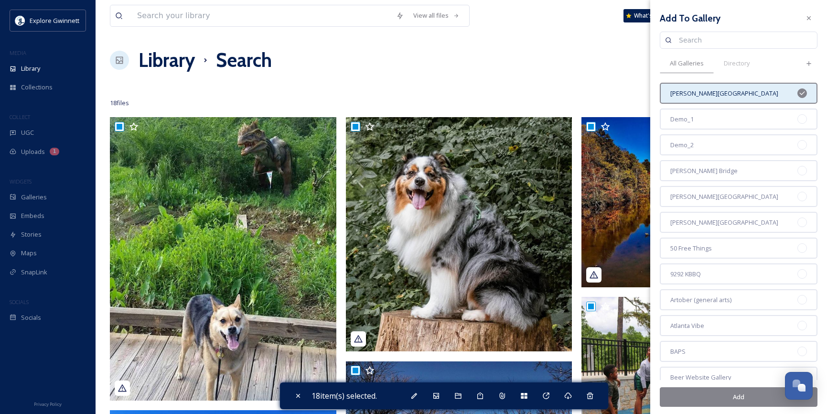
click at [731, 401] on button "Add" at bounding box center [739, 397] width 158 height 20
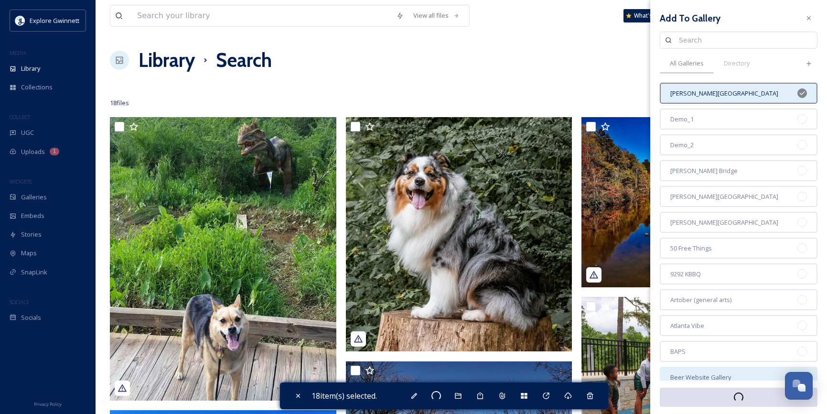
checkbox input "false"
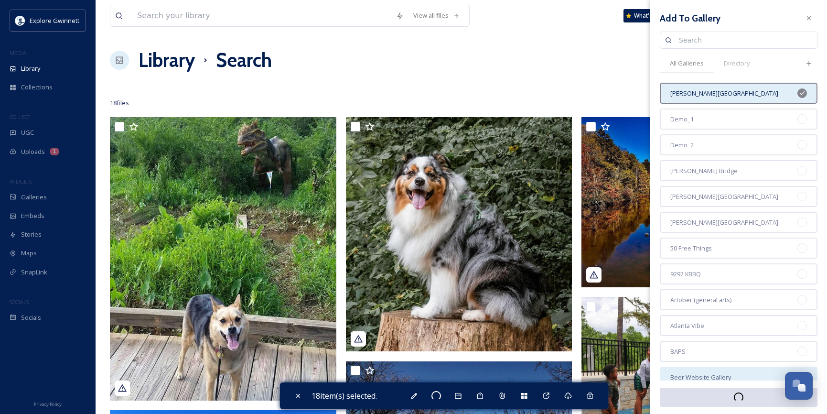
checkbox input "false"
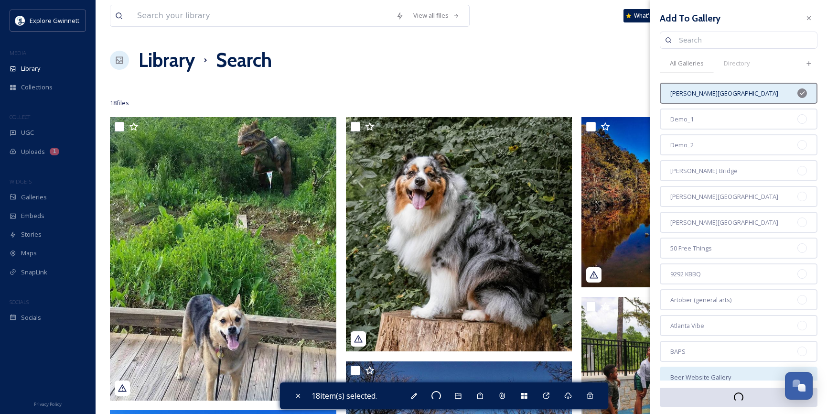
checkbox input "false"
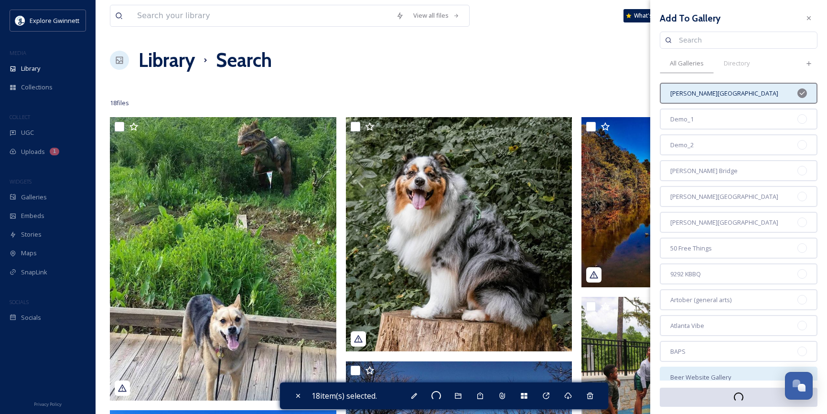
checkbox input "false"
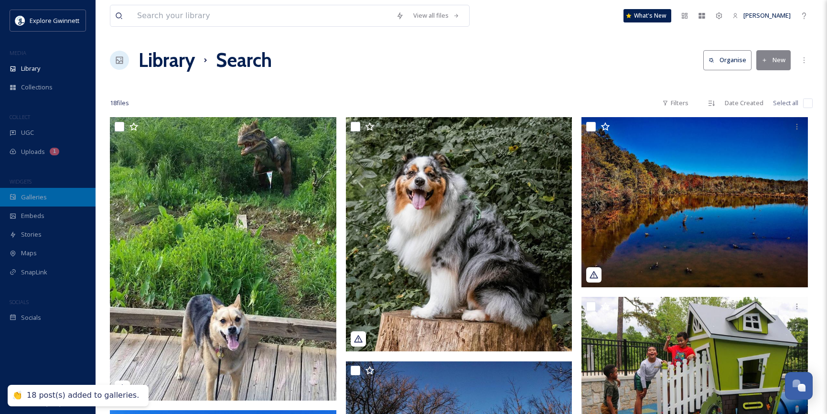
click at [58, 196] on div "Galleries" at bounding box center [48, 197] width 96 height 19
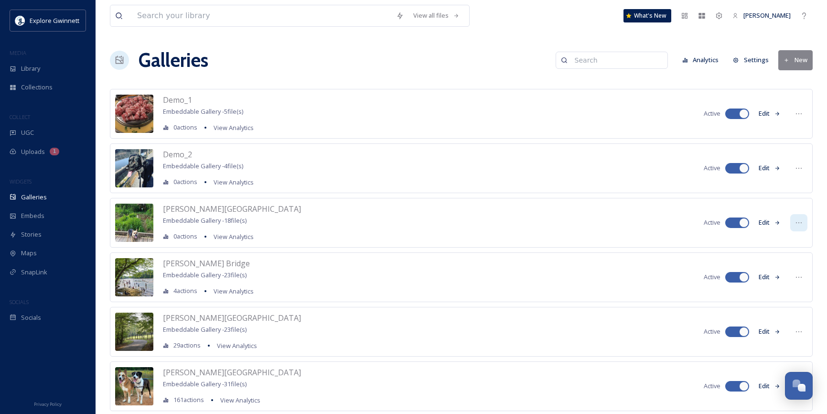
click at [798, 225] on icon at bounding box center [799, 223] width 8 height 8
click at [794, 284] on span "Embed Gallery" at bounding box center [781, 280] width 42 height 9
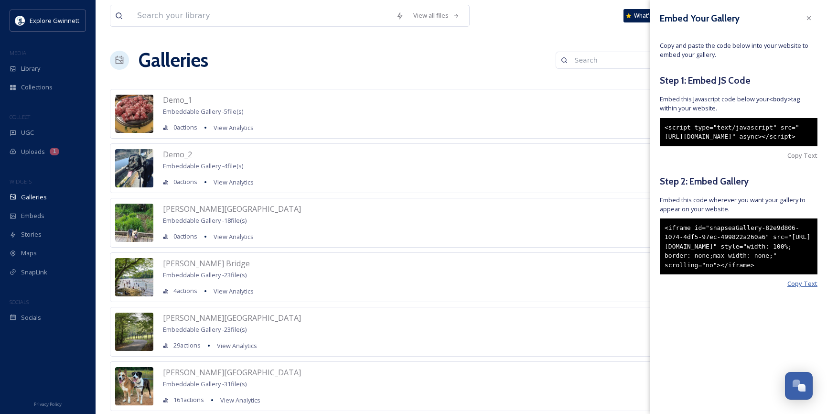
click at [799, 288] on span "Copy Text" at bounding box center [803, 283] width 30 height 9
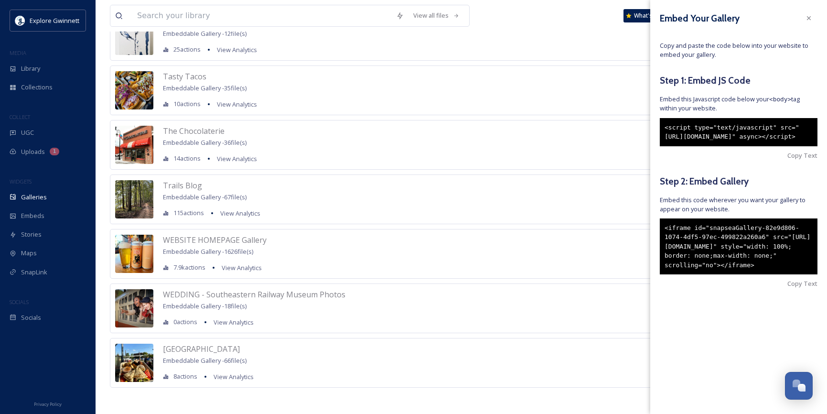
scroll to position [2423, 0]
